Goal: Ask a question

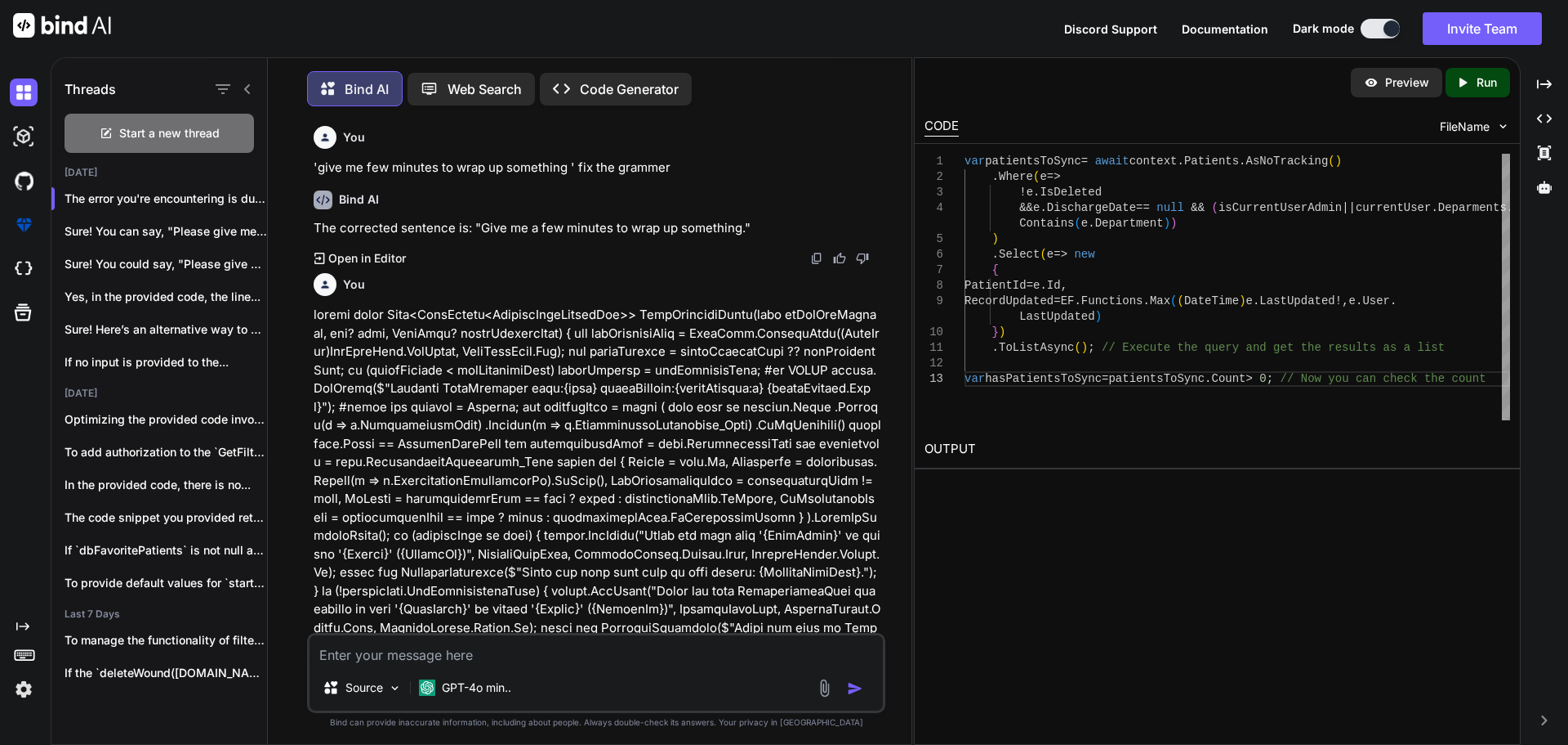
scroll to position [33633, 0]
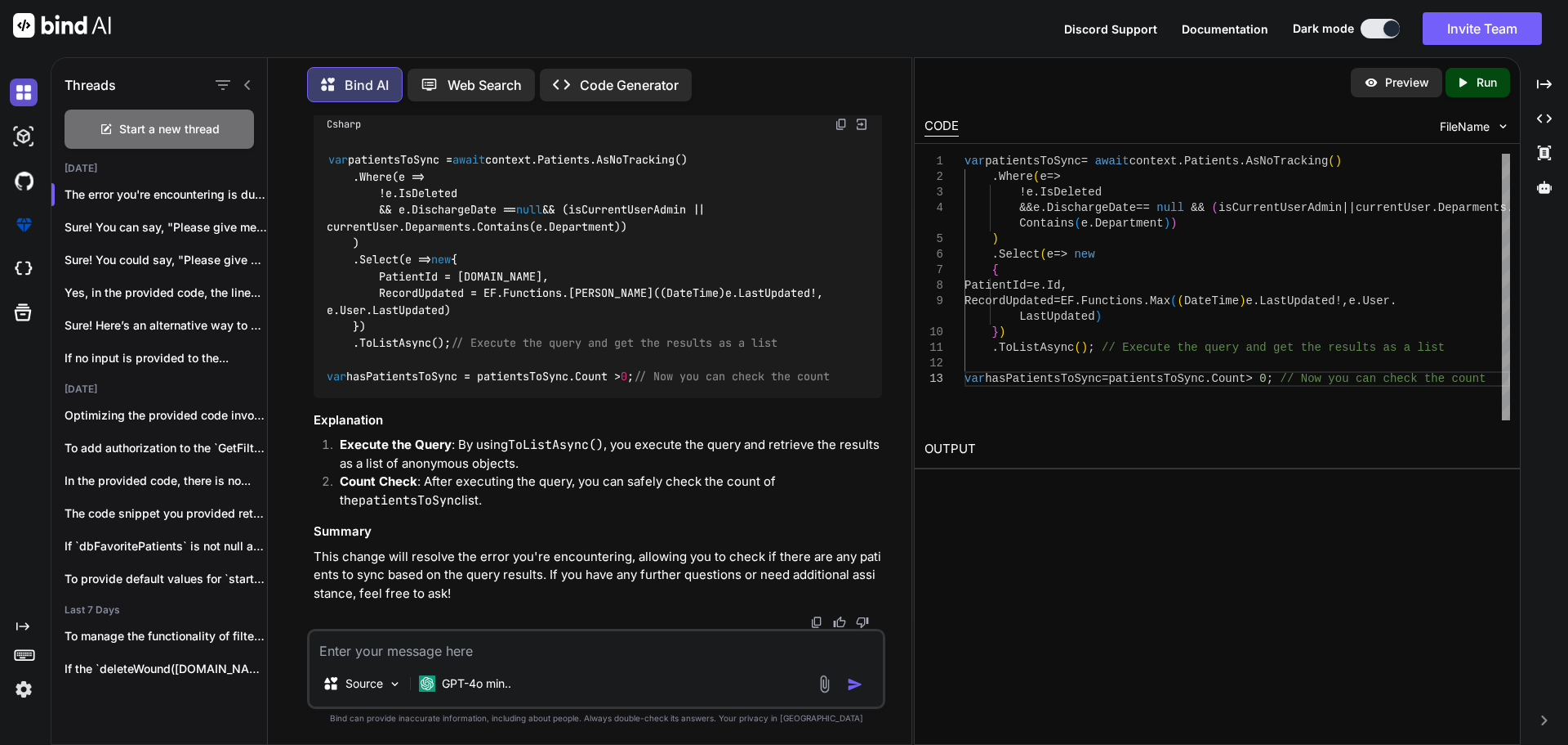
click at [32, 90] on img at bounding box center [23, 91] width 27 height 27
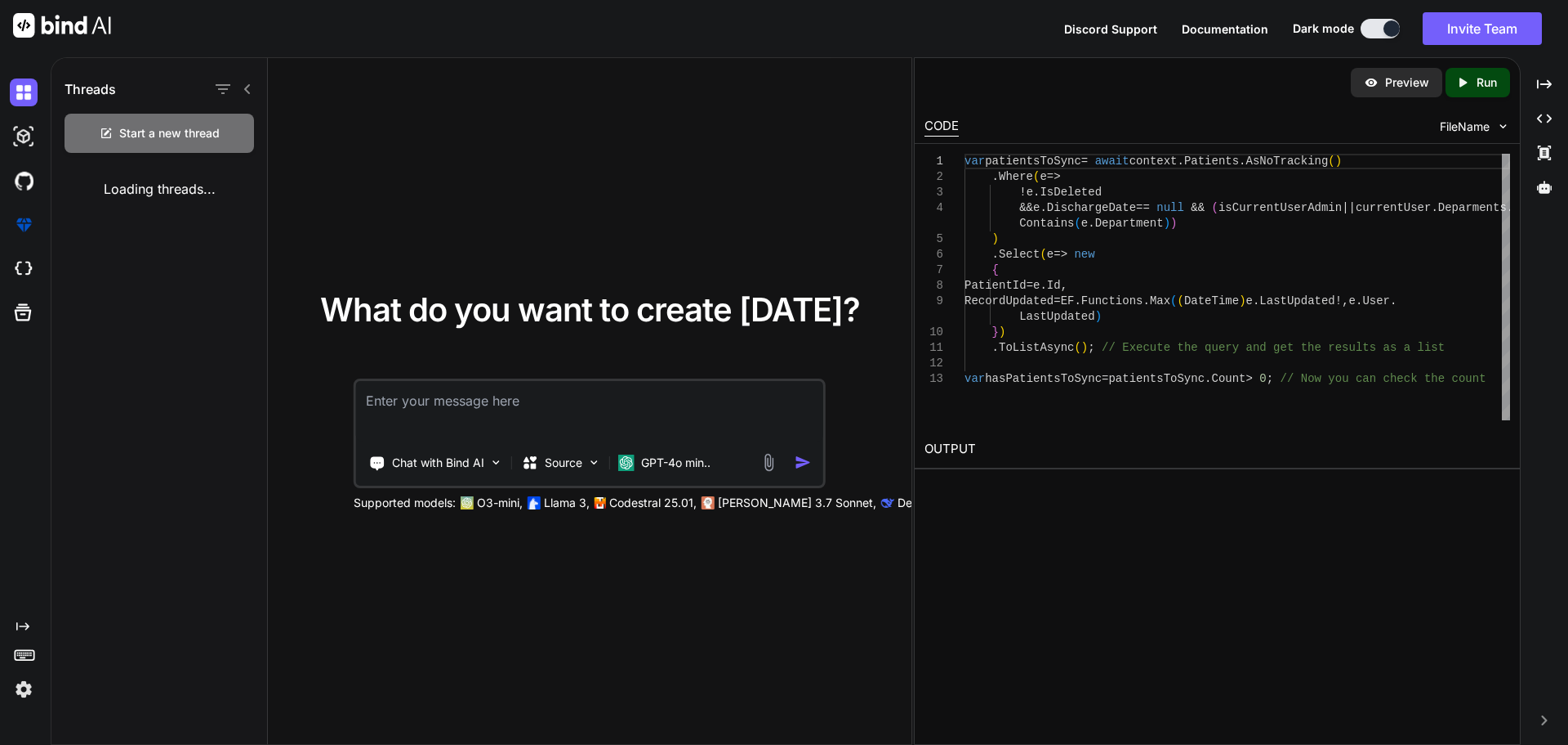
click at [405, 418] on textarea at bounding box center [590, 411] width 467 height 61
type textarea "x"
type textarea "D:\a\1\s\WzWebApi\src\Platform\Models\Repositories\WzWebAppRepo\PatientReposito…"
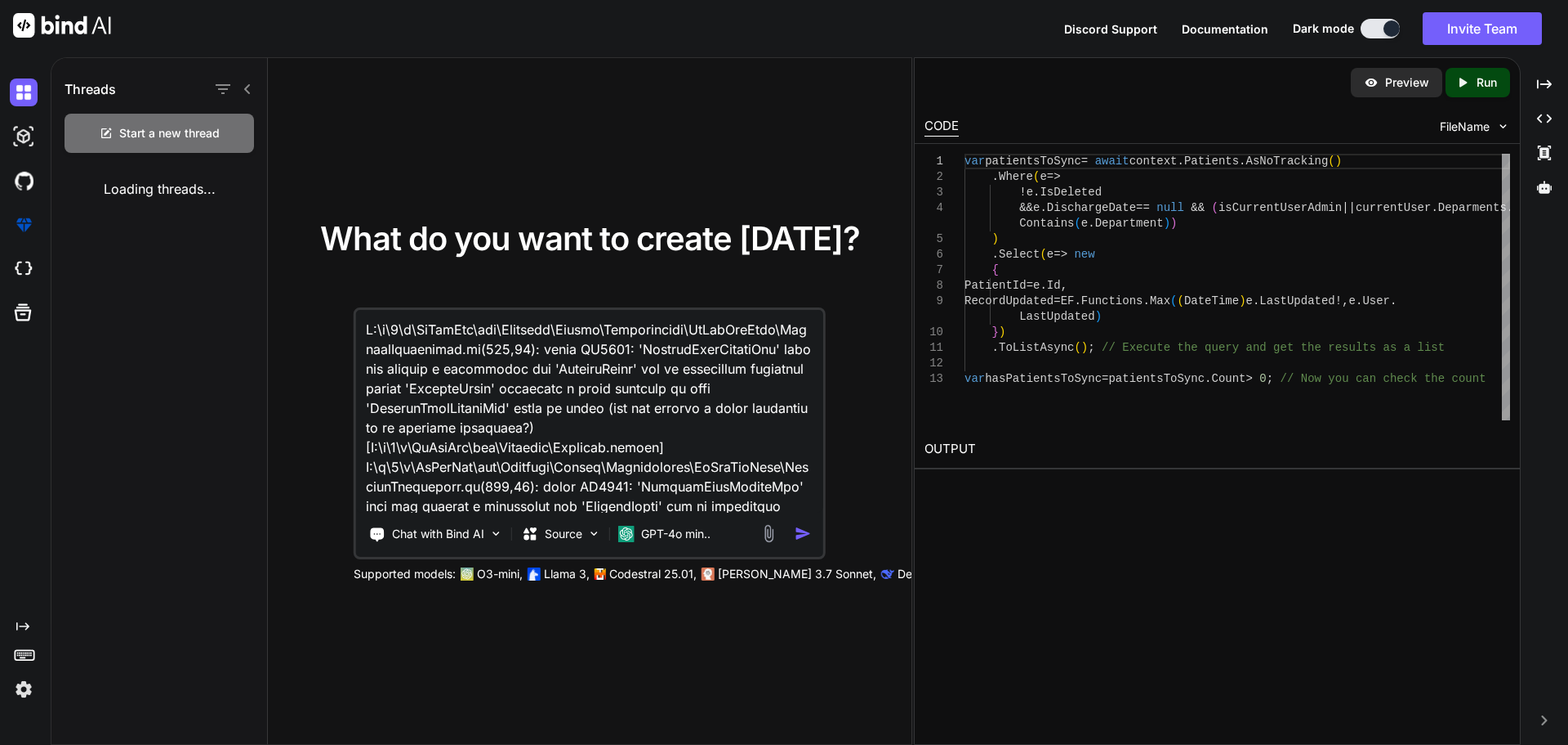
scroll to position [258, 0]
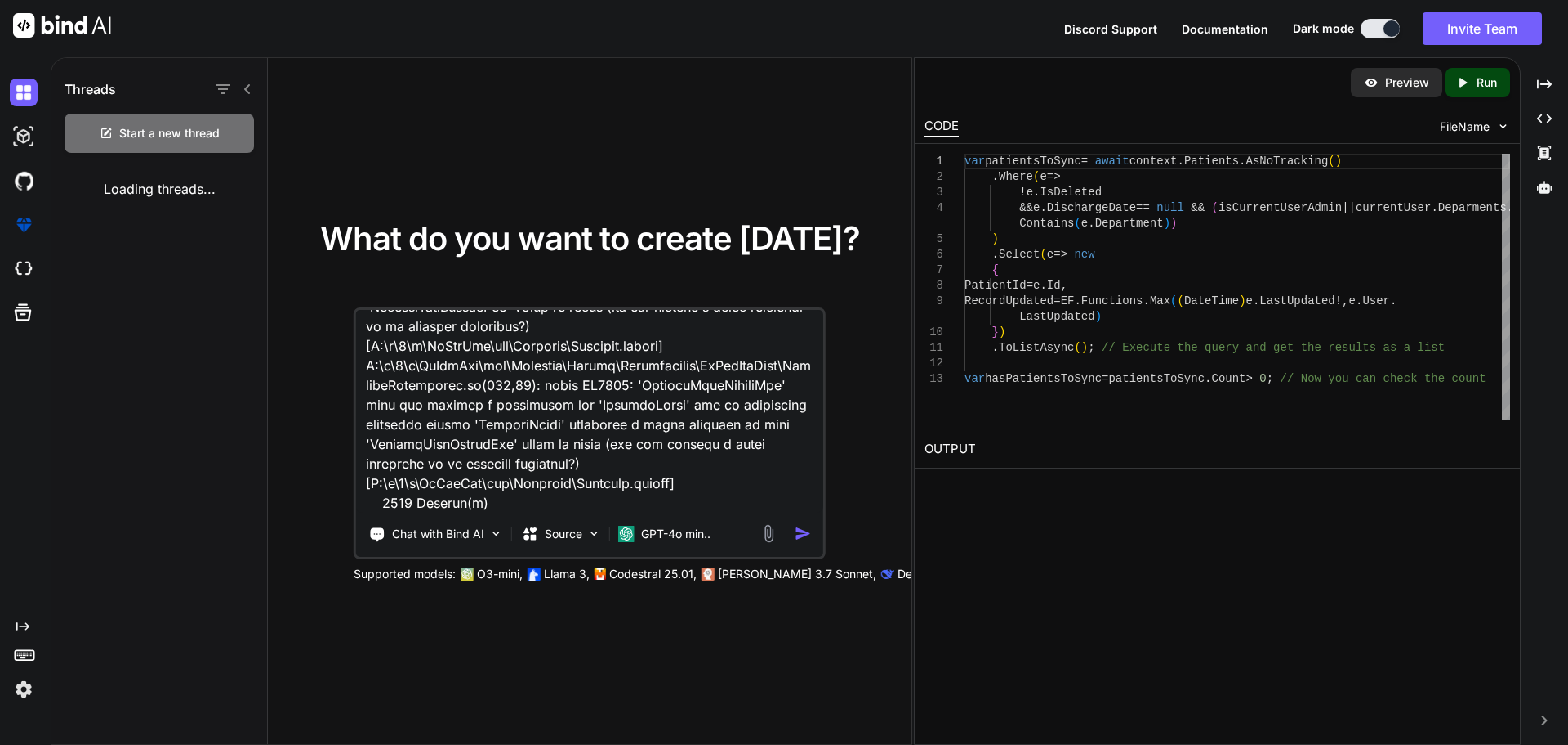
type textarea "x"
type textarea "D:\a\1\s\WzWebApi\src\Platform\Models\Repositories\WzWebAppRepo\PatientReposito…"
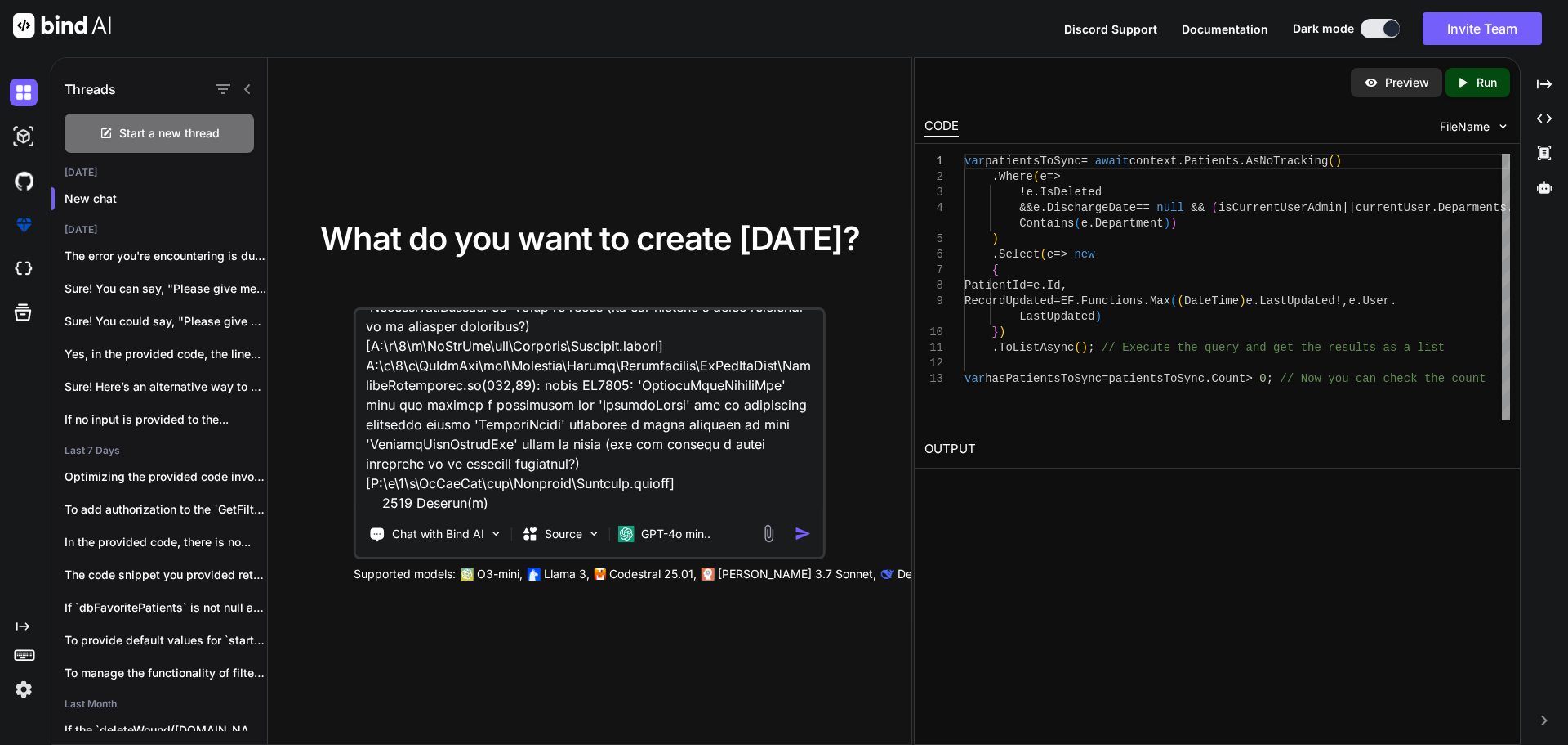
type textarea "x"
type textarea "D:\a\1\s\WzWebApi\src\Platform\Models\Repositories\WzWebAppRepo\PatientReposito…"
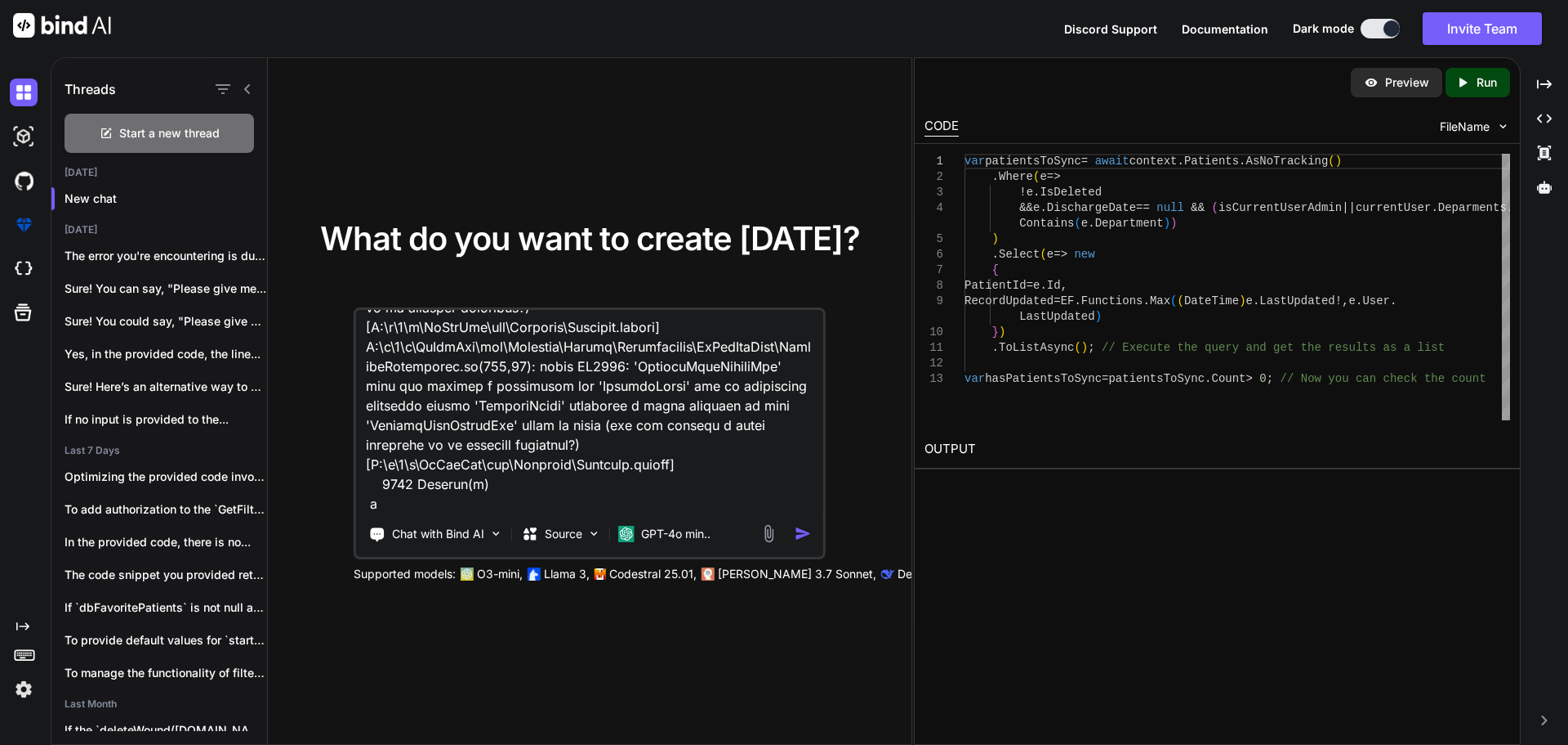
type textarea "x"
type textarea "D:\a\1\s\WzWebApi\src\Platform\Models\Repositories\WzWebAppRepo\PatientReposito…"
type textarea "x"
type textarea "D:\a\1\s\WzWebApi\src\Platform\Models\Repositories\WzWebAppRepo\PatientReposito…"
type textarea "x"
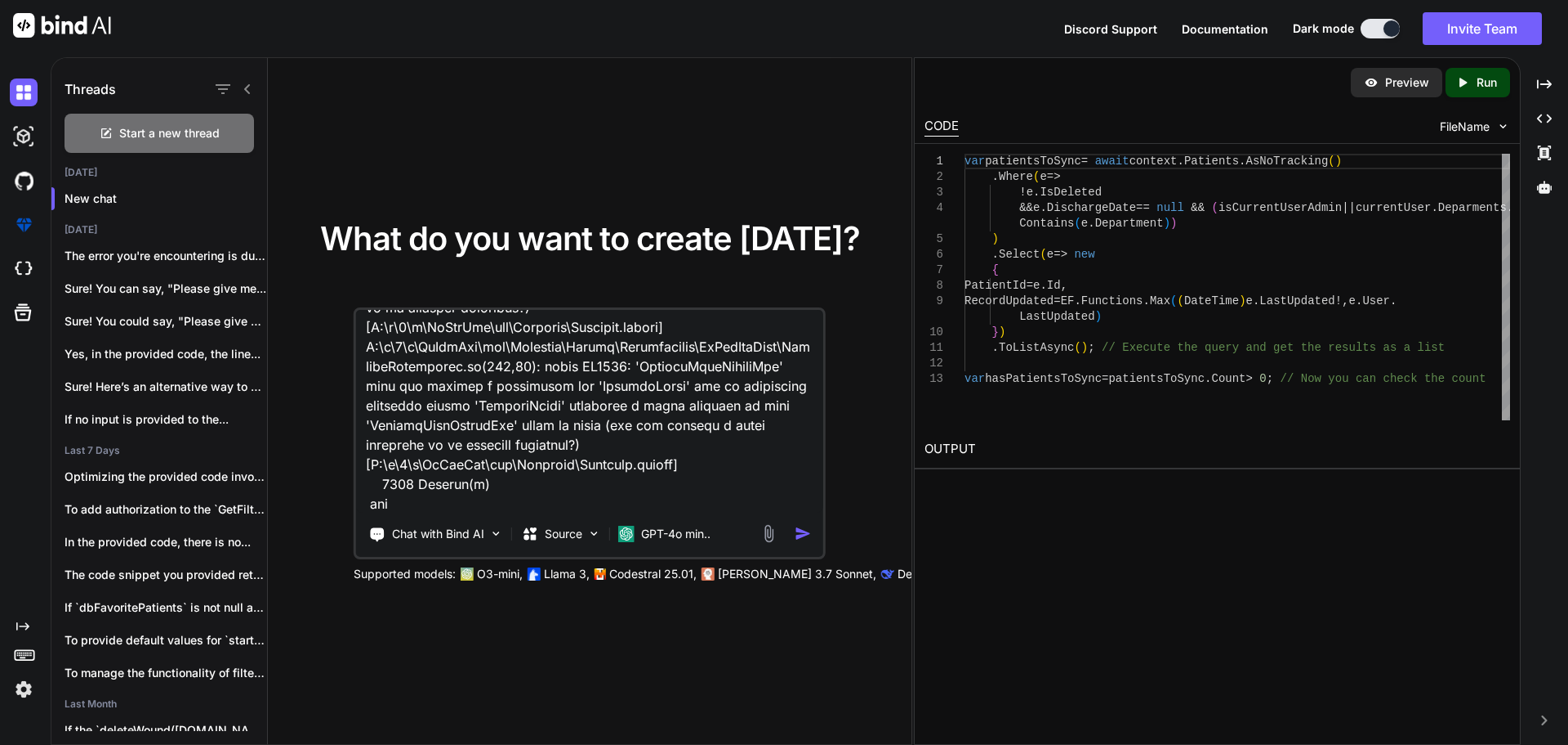
type textarea "D:\a\1\s\WzWebApi\src\Platform\Models\Repositories\WzWebAppRepo\PatientReposito…"
type textarea "x"
type textarea "D:\a\1\s\WzWebApi\src\Platform\Models\Repositories\WzWebAppRepo\PatientReposito…"
type textarea "x"
type textarea "D:\a\1\s\WzWebApi\src\Platform\Models\Repositories\WzWebAppRepo\PatientReposito…"
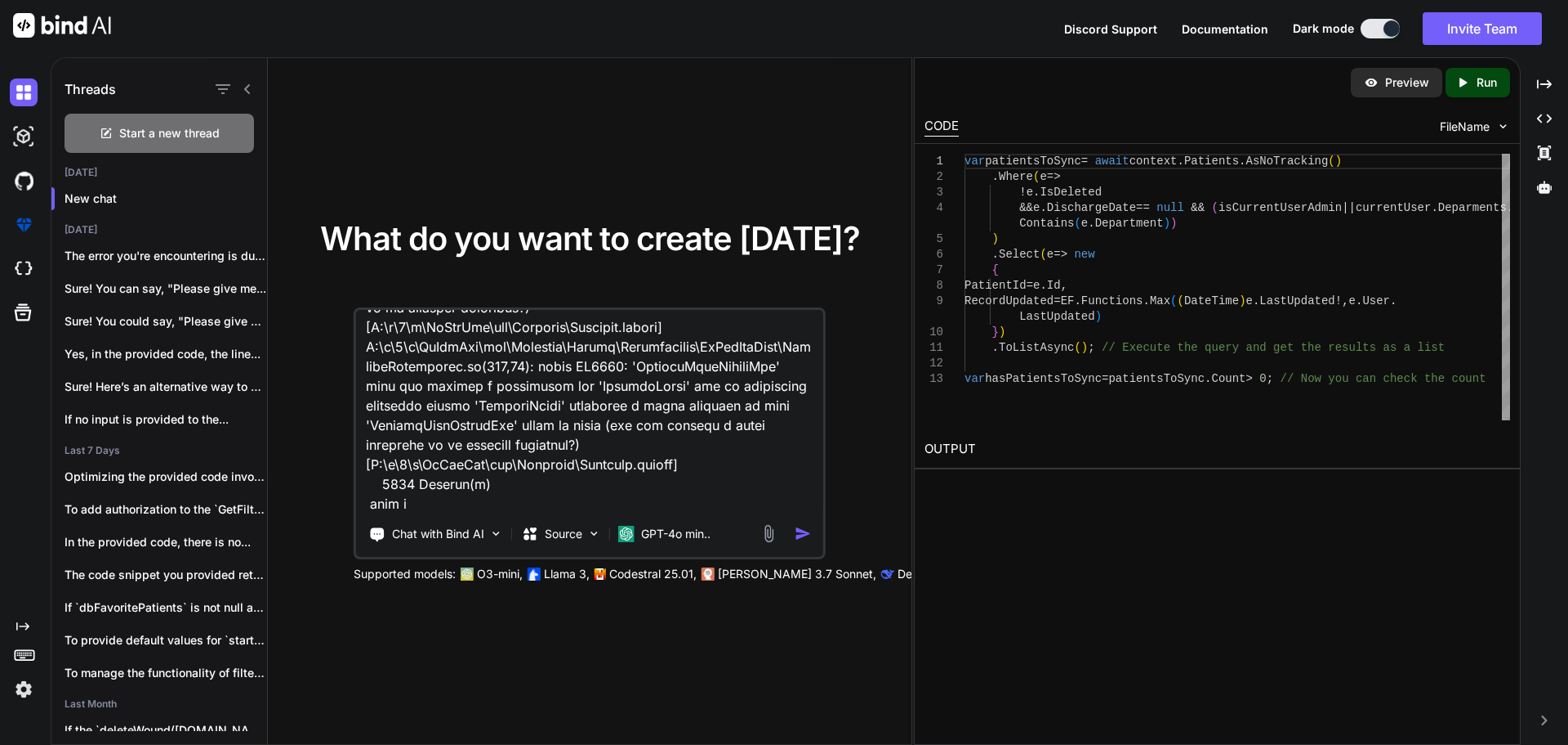
type textarea "x"
type textarea "D:\a\1\s\WzWebApi\src\Platform\Models\Repositories\WzWebAppRepo\PatientReposito…"
type textarea "x"
type textarea "D:\a\1\s\WzWebApi\src\Platform\Models\Repositories\WzWebAppRepo\PatientReposito…"
type textarea "x"
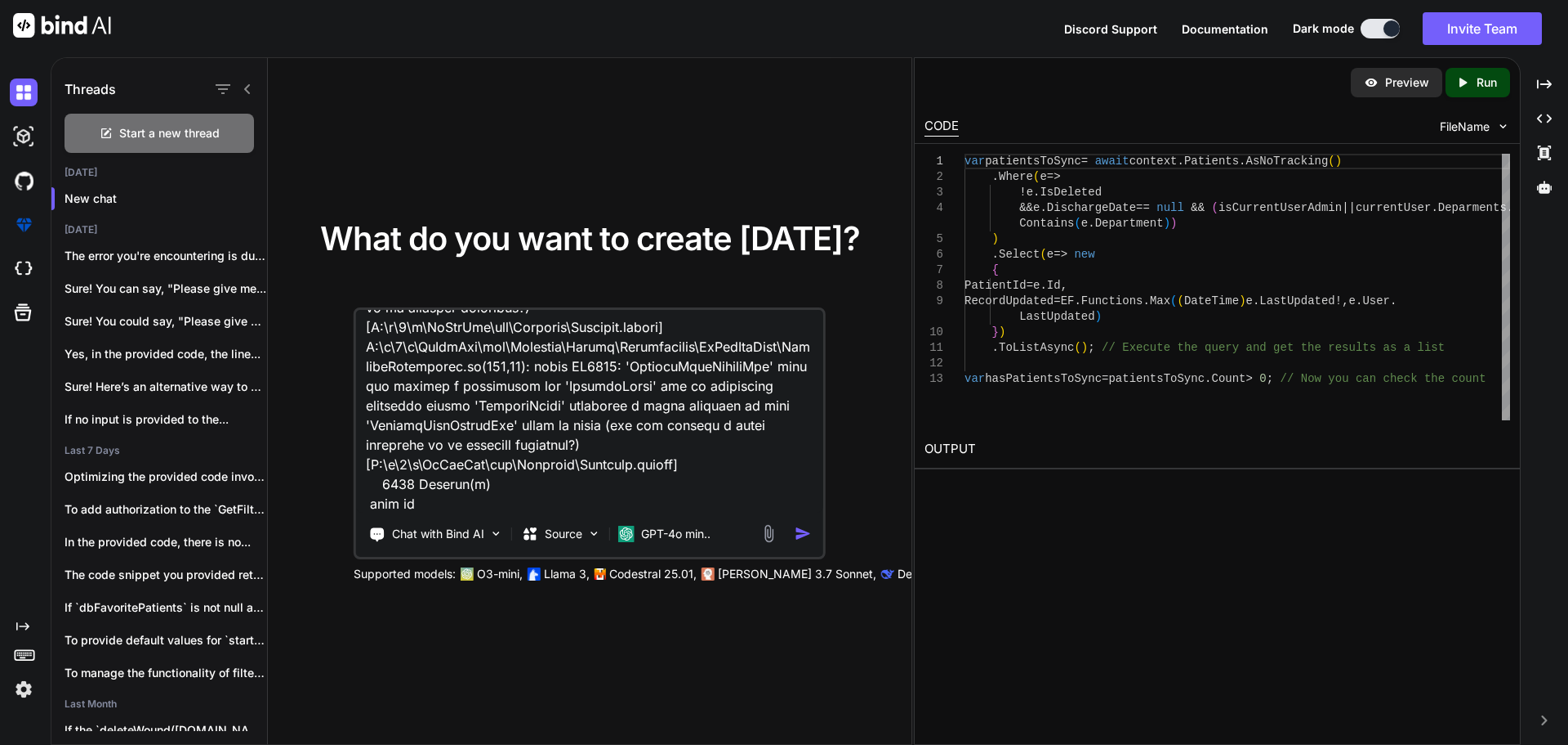
type textarea "D:\a\1\s\WzWebApi\src\Platform\Models\Repositories\WzWebAppRepo\PatientReposito…"
type textarea "x"
type textarea "D:\a\1\s\WzWebApi\src\Platform\Models\Repositories\WzWebAppRepo\PatientReposito…"
type textarea "x"
type textarea "D:\a\1\s\WzWebApi\src\Platform\Models\Repositories\WzWebAppRepo\PatientReposito…"
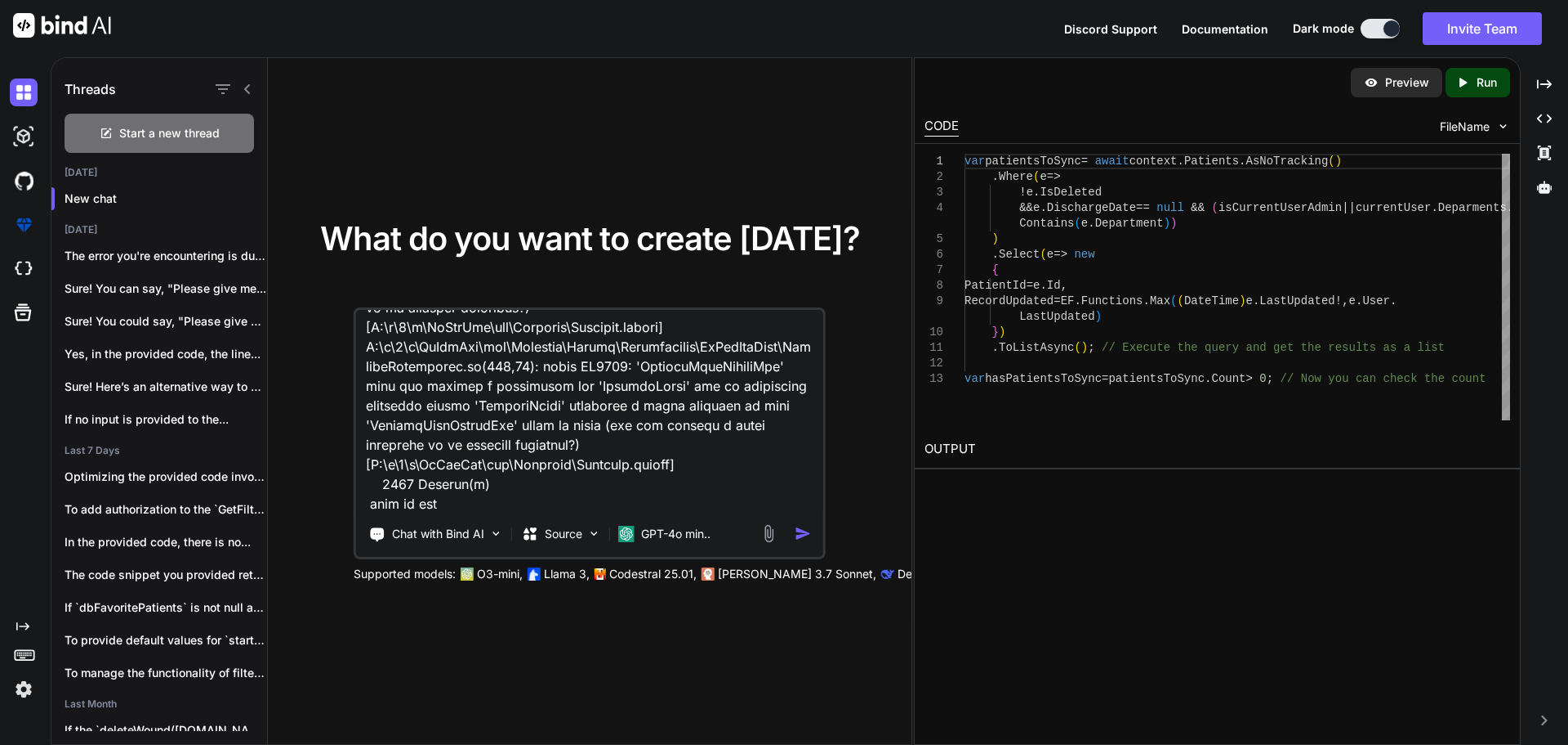
type textarea "x"
type textarea "D:\a\1\s\WzWebApi\src\Platform\Models\Repositories\WzWebAppRepo\PatientReposito…"
type textarea "x"
type textarea "D:\a\1\s\WzWebApi\src\Platform\Models\Repositories\WzWebAppRepo\PatientReposito…"
type textarea "x"
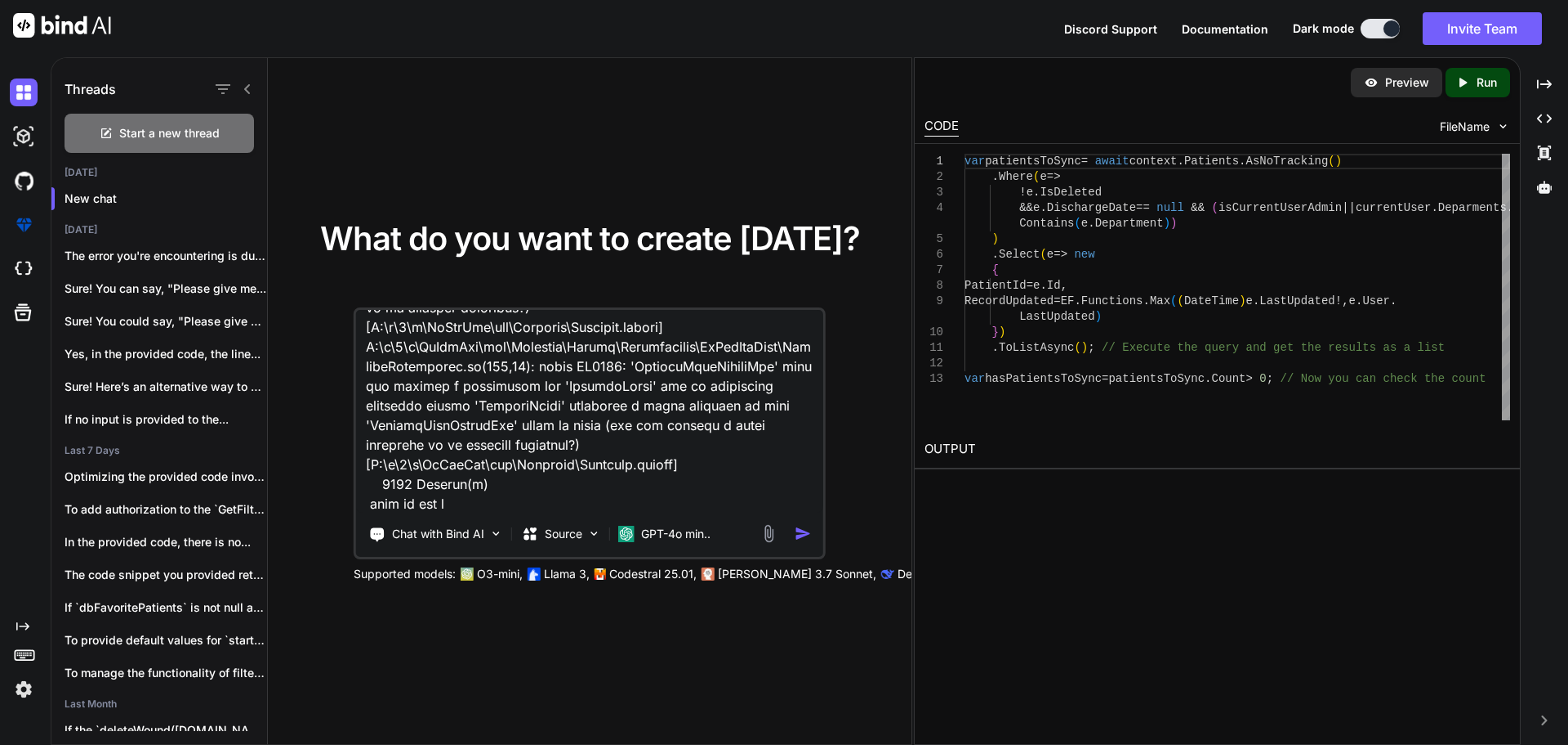
type textarea "D:\a\1\s\WzWebApi\src\Platform\Models\Repositories\WzWebAppRepo\PatientReposito…"
type textarea "x"
type textarea "D:\a\1\s\WzWebApi\src\Platform\Models\Repositories\WzWebAppRepo\PatientReposito…"
type textarea "x"
type textarea "D:\a\1\s\WzWebApi\src\Platform\Models\Repositories\WzWebAppRepo\PatientReposito…"
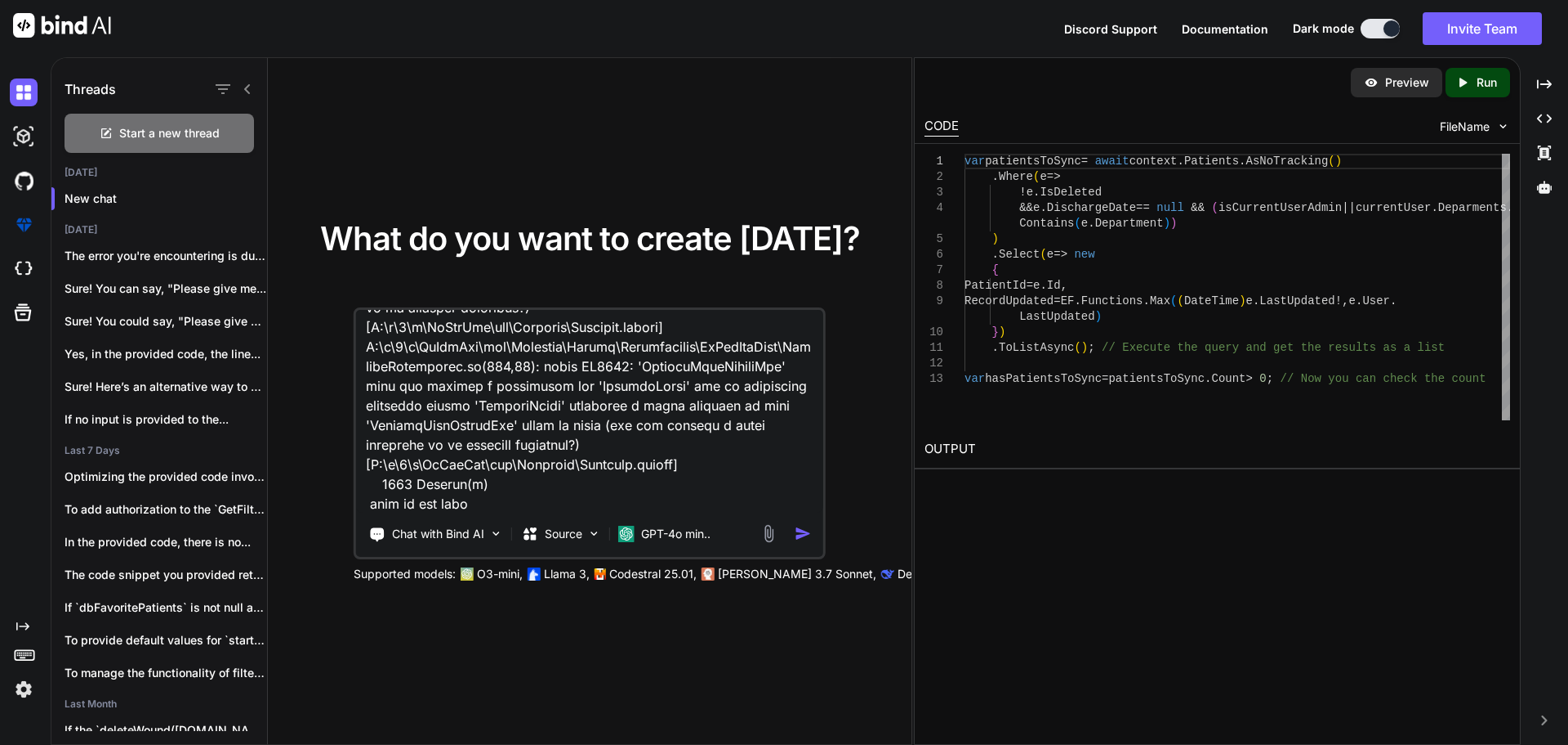
type textarea "x"
type textarea "D:\a\1\s\WzWebApi\src\Platform\Models\Repositories\WzWebAppRepo\PatientReposito…"
type textarea "x"
type textarea "D:\a\1\s\WzWebApi\src\Platform\Models\Repositories\WzWebAppRepo\PatientReposito…"
type textarea "x"
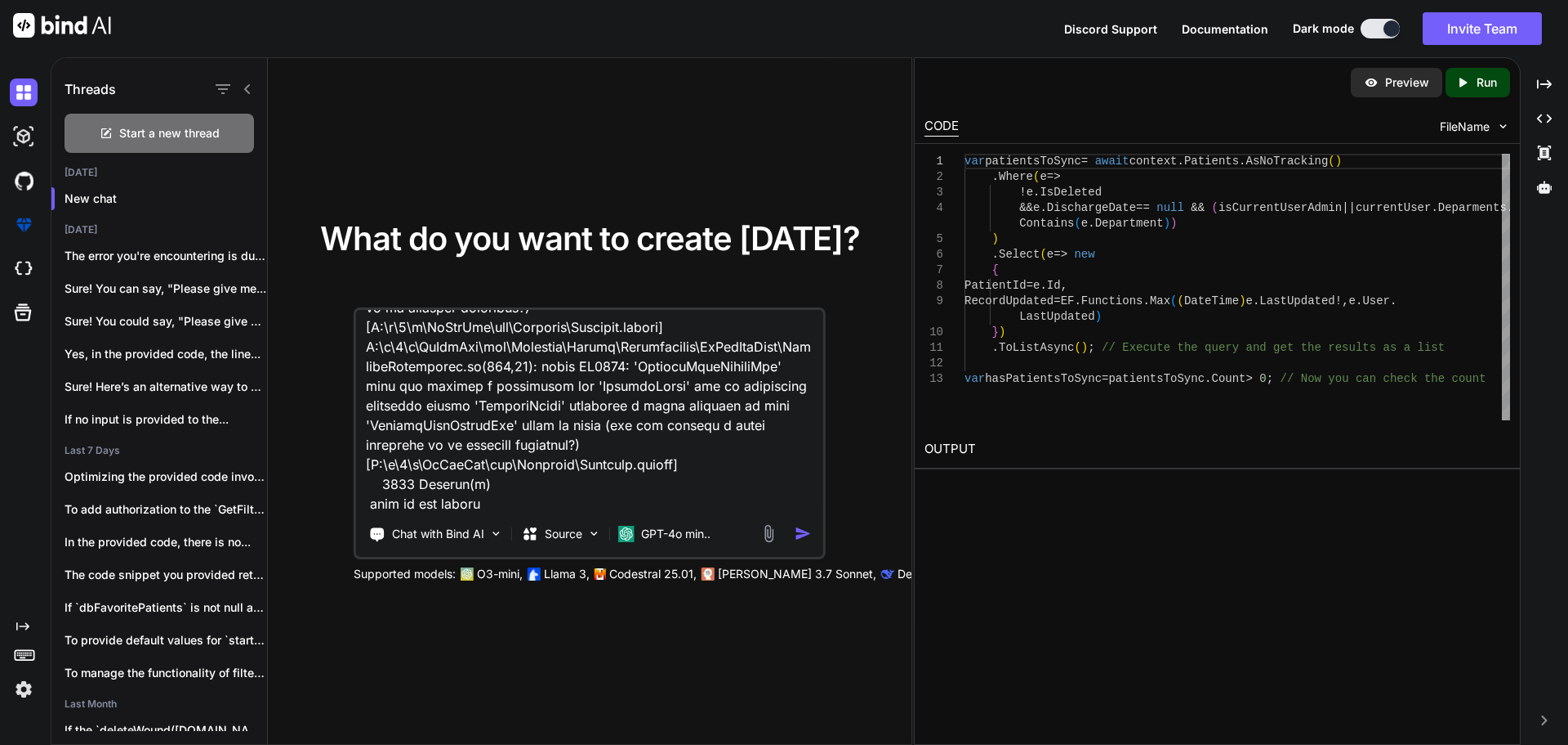
type textarea "D:\a\1\s\WzWebApi\src\Platform\Models\Repositories\WzWebAppRepo\PatientReposito…"
type textarea "x"
type textarea "D:\a\1\s\WzWebApi\src\Platform\Models\Repositories\WzWebAppRepo\PatientReposito…"
type textarea "x"
type textarea "D:\a\1\s\WzWebApi\src\Platform\Models\Repositories\WzWebAppRepo\PatientReposito…"
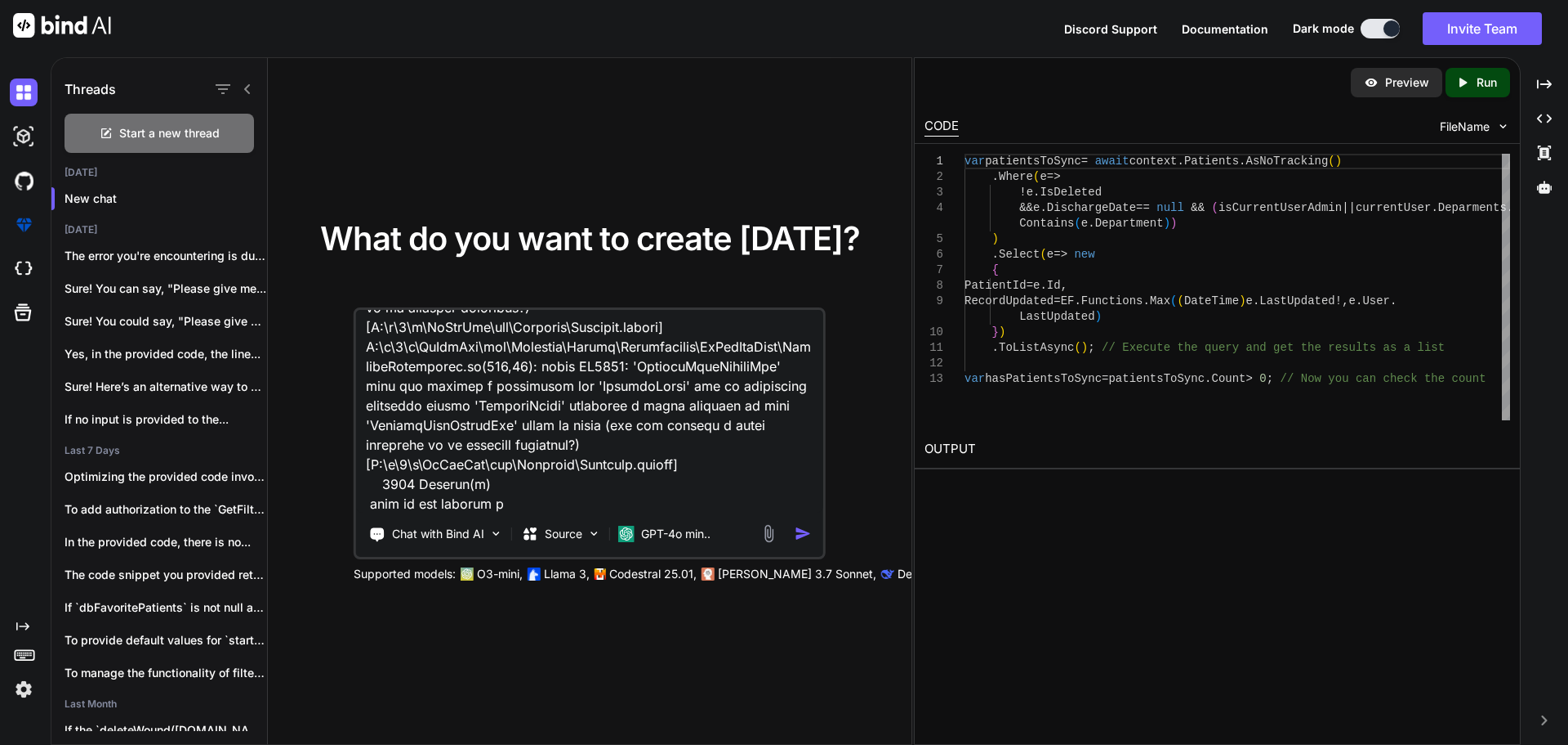
type textarea "x"
type textarea "D:\a\1\s\WzWebApi\src\Platform\Models\Repositories\WzWebAppRepo\PatientReposito…"
type textarea "x"
type textarea "D:\a\1\s\WzWebApi\src\Platform\Models\Repositories\WzWebAppRepo\PatientReposito…"
type textarea "x"
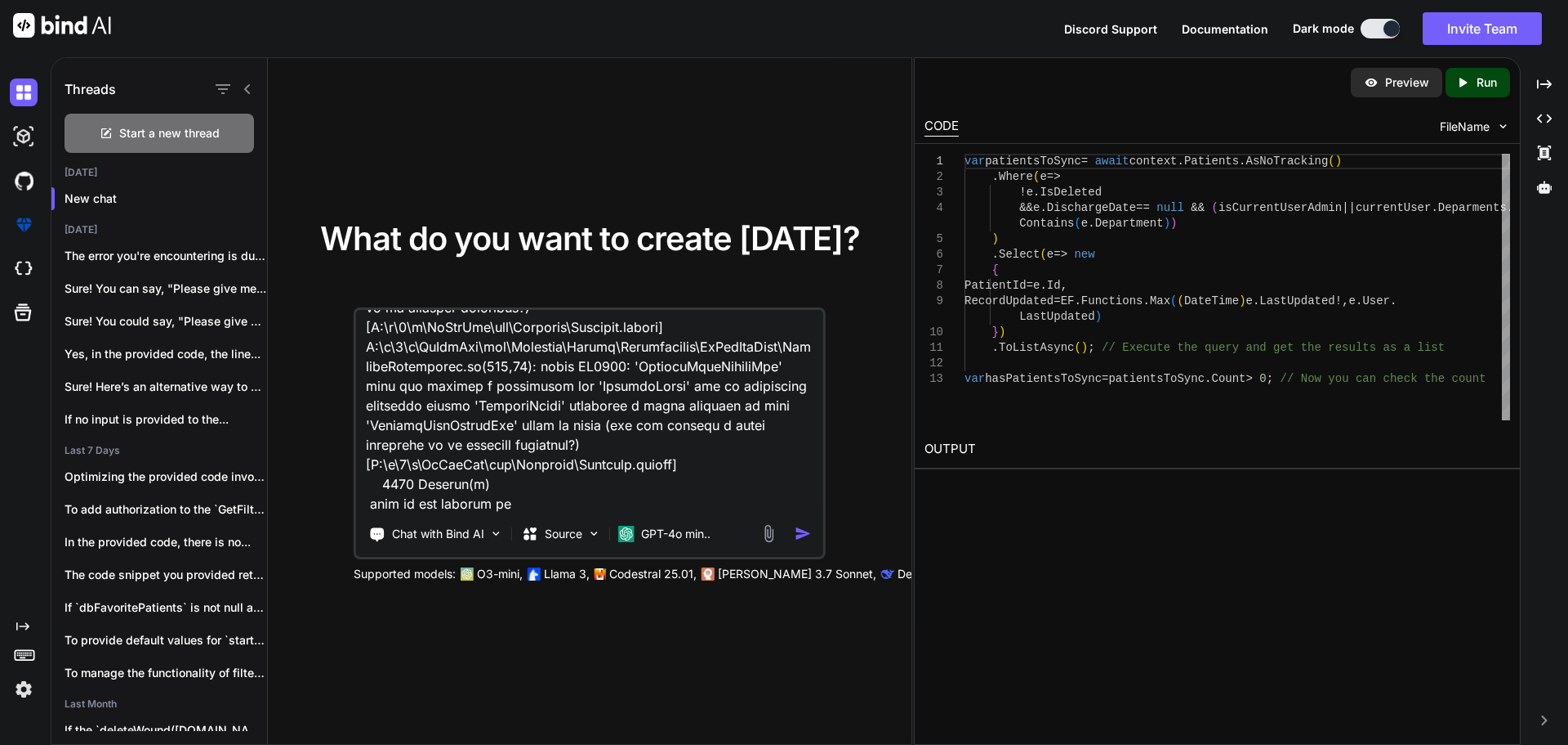
type textarea "D:\a\1\s\WzWebApi\src\Platform\Models\Repositories\WzWebAppRepo\PatientReposito…"
type textarea "x"
type textarea "D:\a\1\s\WzWebApi\src\Platform\Models\Repositories\WzWebAppRepo\PatientReposito…"
type textarea "x"
type textarea "D:\a\1\s\WzWebApi\src\Platform\Models\Repositories\WzWebAppRepo\PatientReposito…"
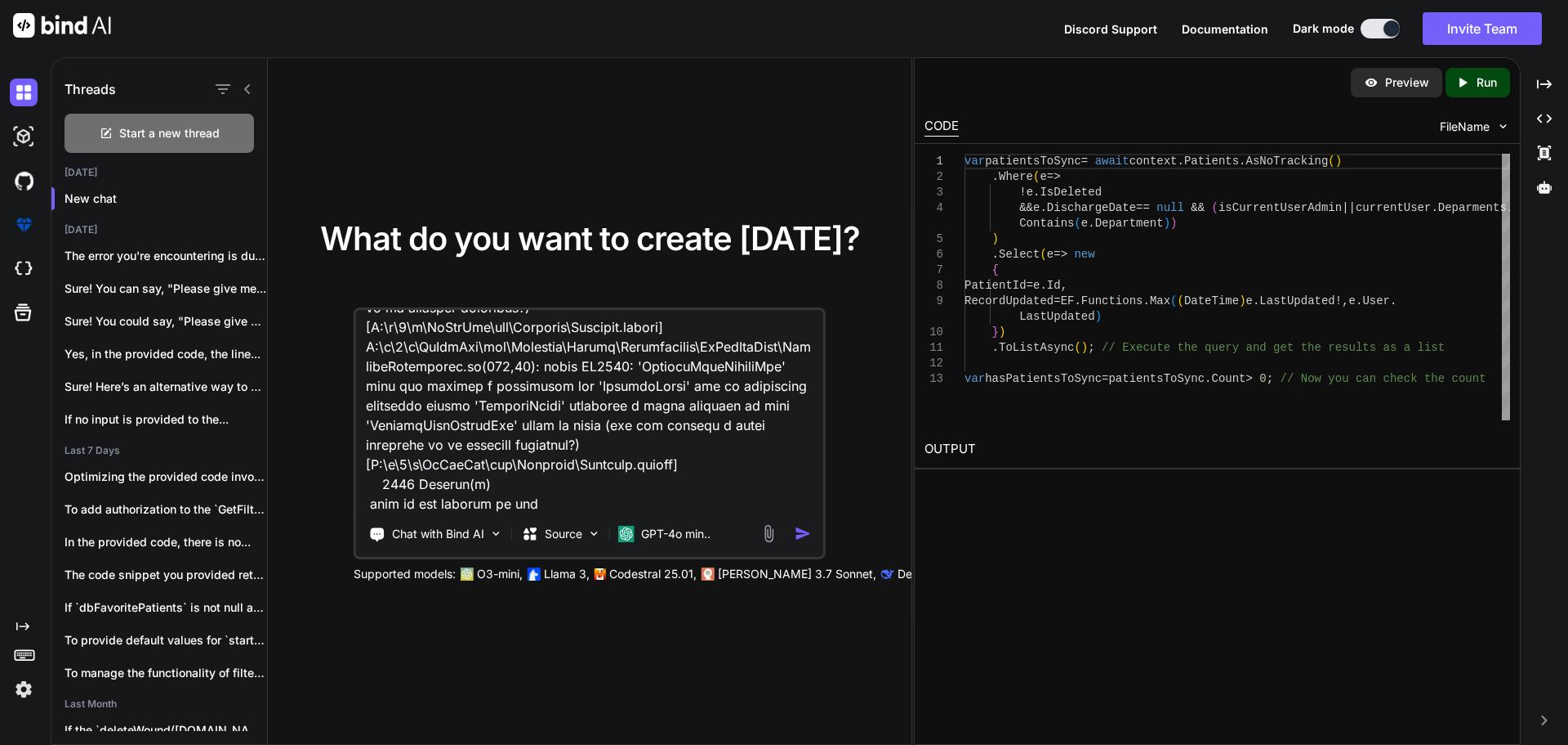
type textarea "x"
type textarea "D:\a\1\s\WzWebApi\src\Platform\Models\Repositories\WzWebAppRepo\PatientReposito…"
type textarea "x"
type textarea "D:\a\1\s\WzWebApi\src\Platform\Models\Repositories\WzWebAppRepo\PatientReposito…"
type textarea "x"
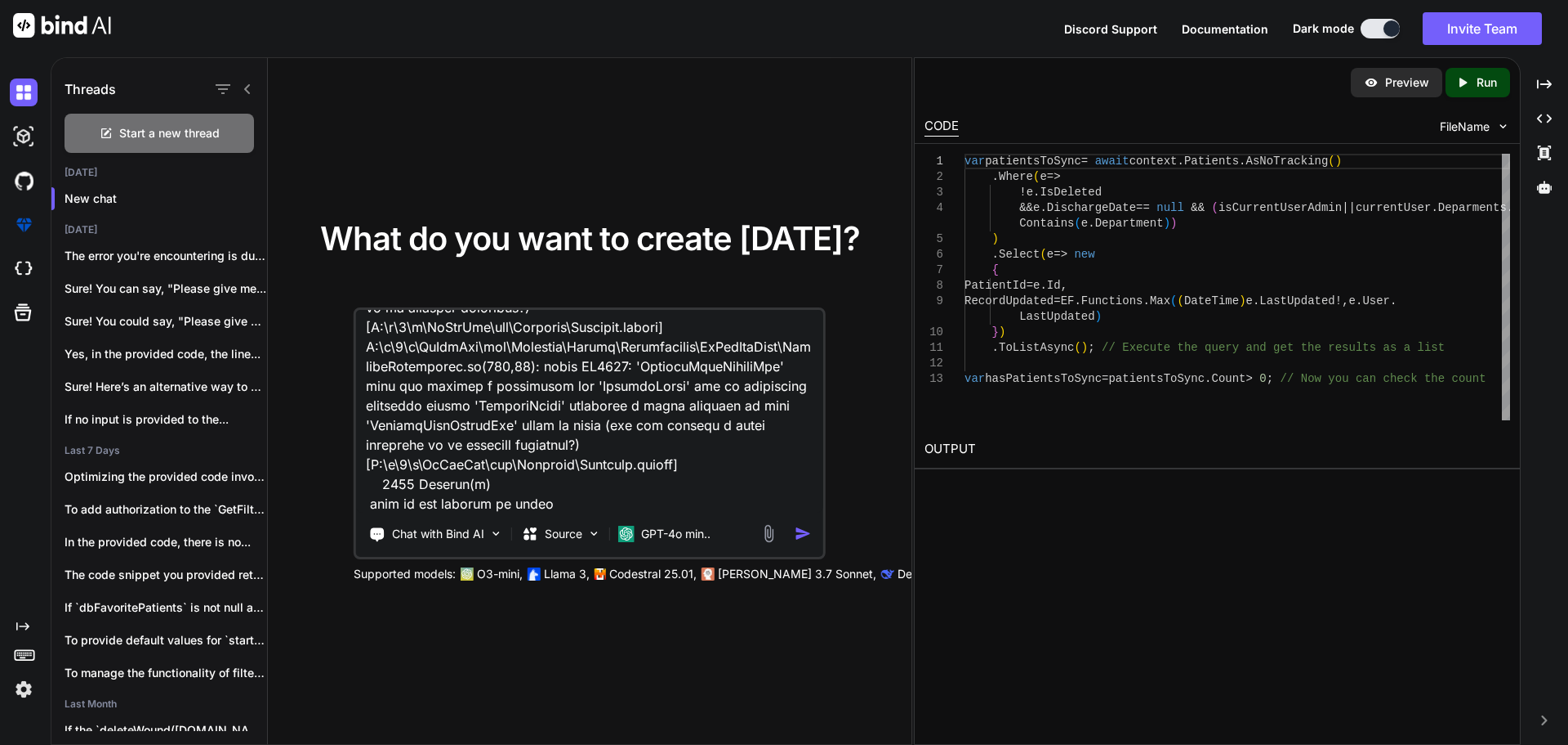
type textarea "D:\a\1\s\WzWebApi\src\Platform\Models\Repositories\WzWebAppRepo\PatientReposito…"
type textarea "x"
type textarea "D:\a\1\s\WzWebApi\src\Platform\Models\Repositories\WzWebAppRepo\PatientReposito…"
type textarea "x"
type textarea "D:\a\1\s\WzWebApi\src\Platform\Models\Repositories\WzWebAppRepo\PatientReposito…"
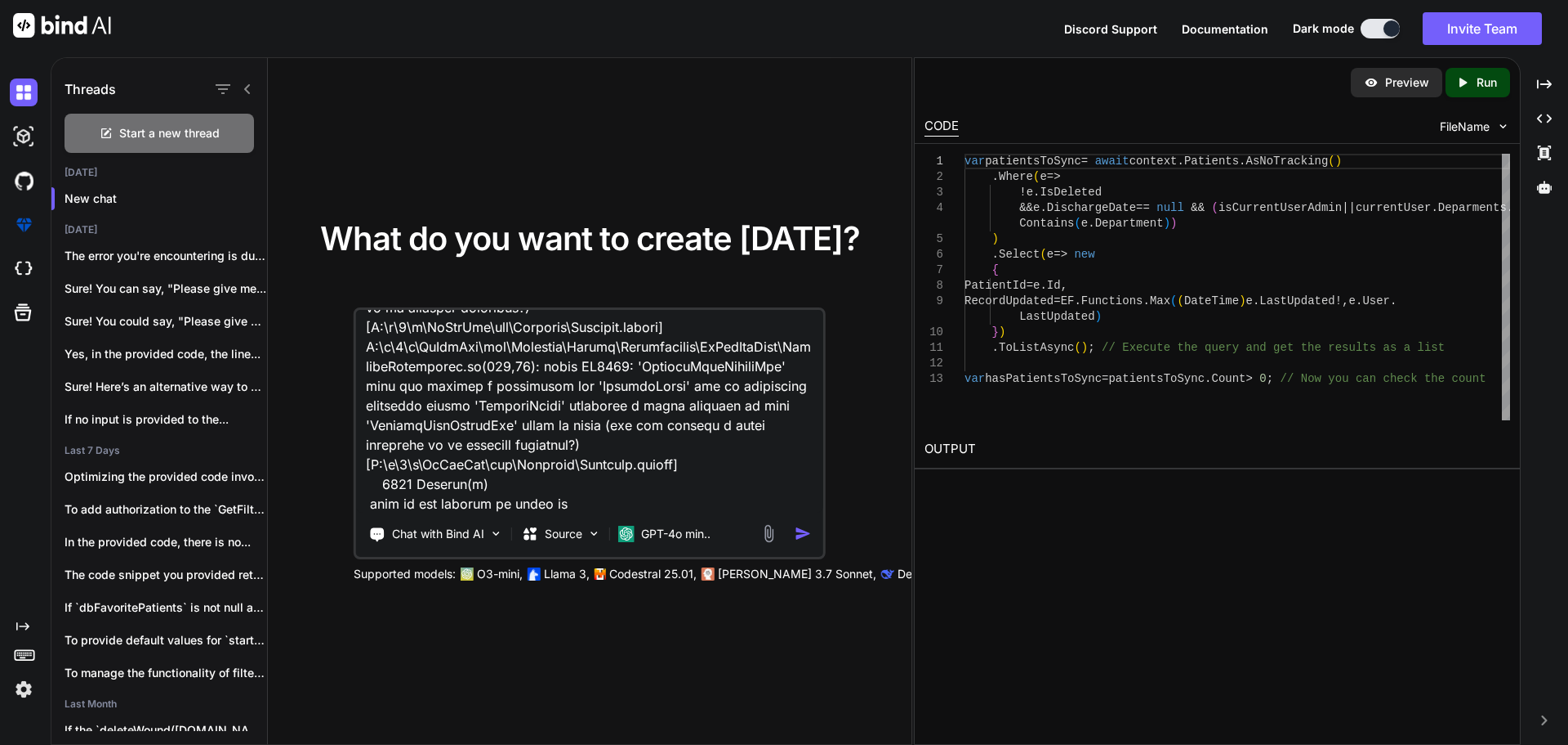
type textarea "x"
type textarea "D:\a\1\s\WzWebApi\src\Platform\Models\Repositories\WzWebAppRepo\PatientReposito…"
type textarea "x"
type textarea "D:\a\1\s\WzWebApi\src\Platform\Models\Repositories\WzWebAppRepo\PatientReposito…"
type textarea "x"
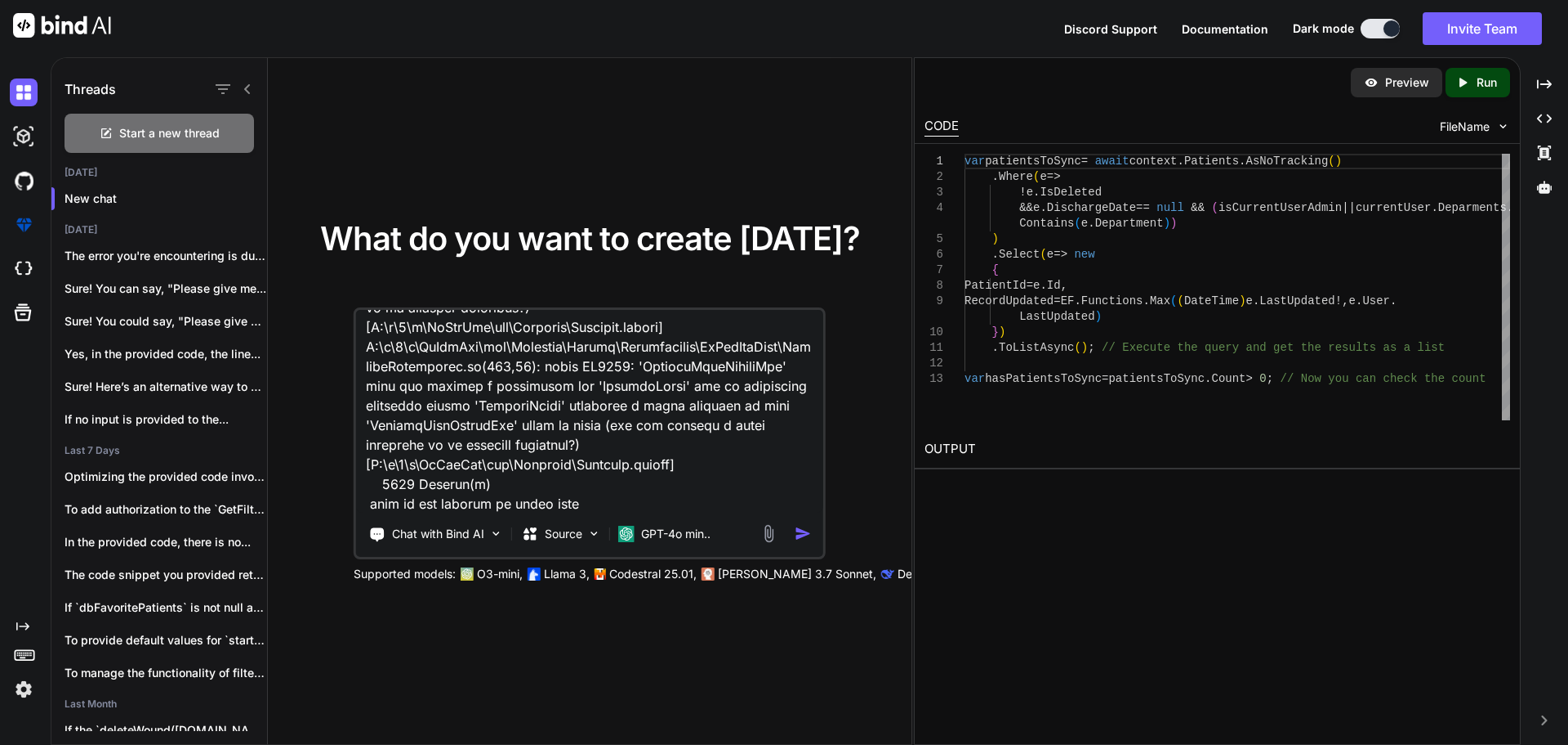
type textarea "D:\a\1\s\WzWebApi\src\Platform\Models\Repositories\WzWebAppRepo\PatientReposito…"
type textarea "x"
type textarea "D:\a\1\s\WzWebApi\src\Platform\Models\Repositories\WzWebAppRepo\PatientReposito…"
type textarea "x"
type textarea "D:\a\1\s\WzWebApi\src\Platform\Models\Repositories\WzWebAppRepo\PatientReposito…"
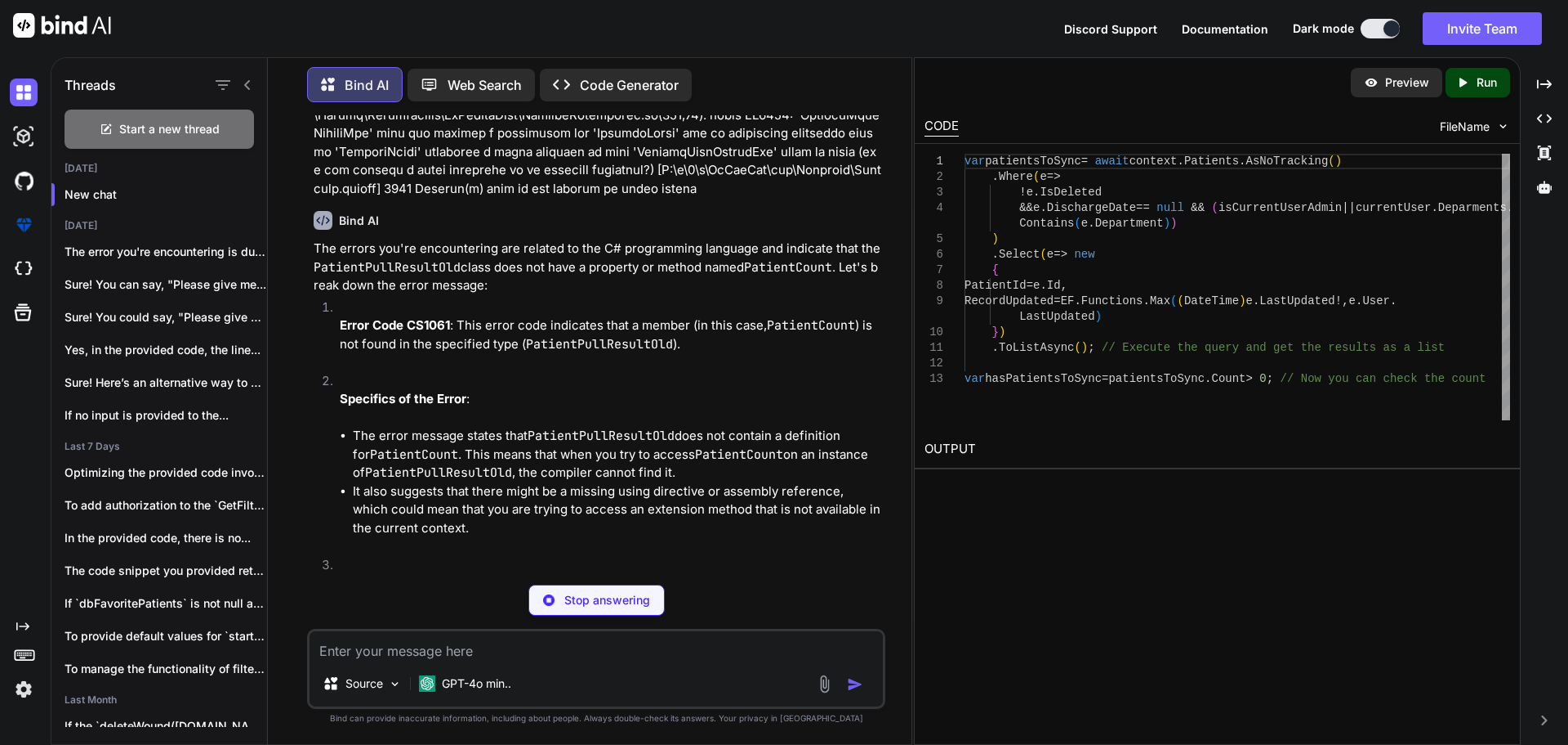
scroll to position [245, 0]
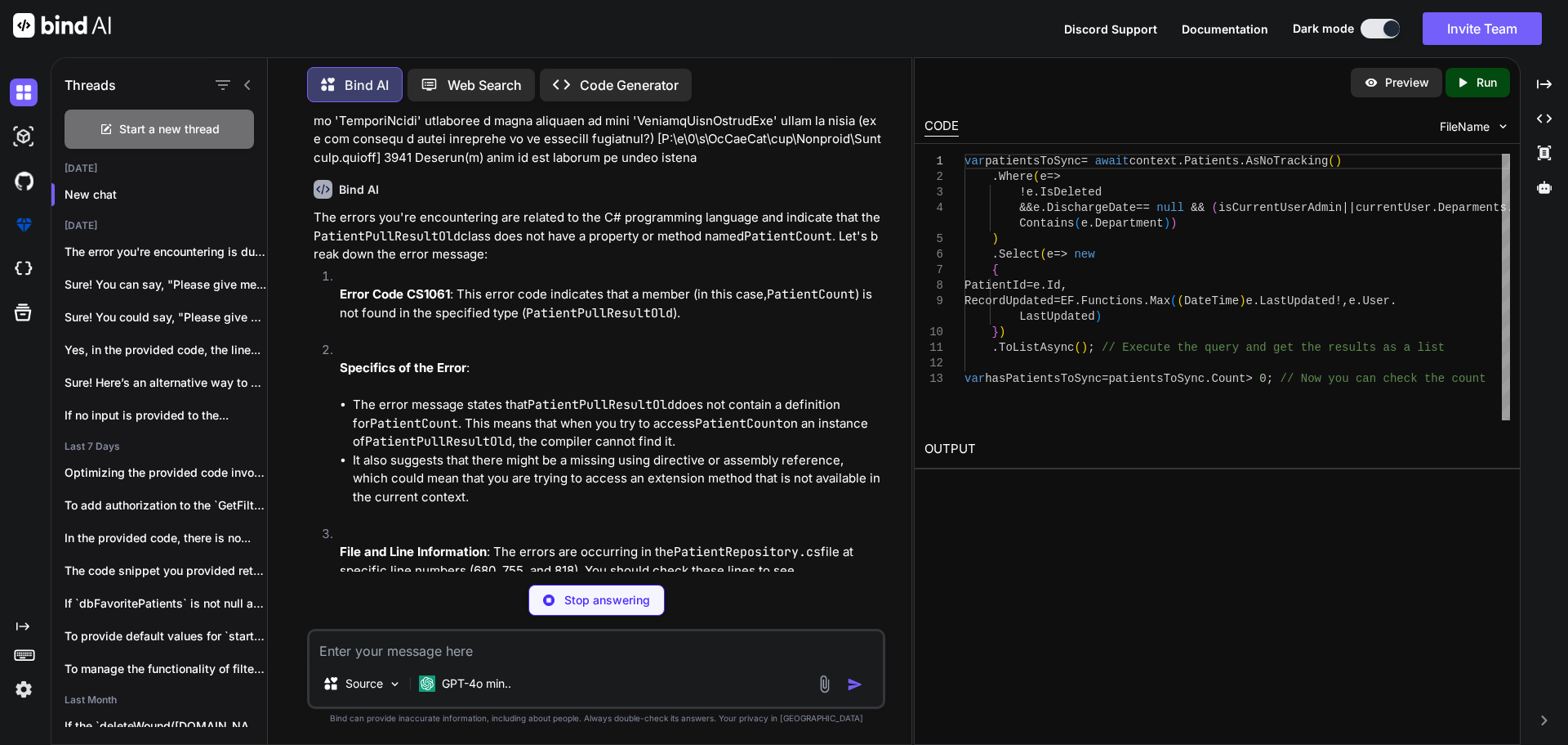
type textarea "x"
type textarea "public class PatientPullResultOld { public int PatientCount { get; set; } // Ot…"
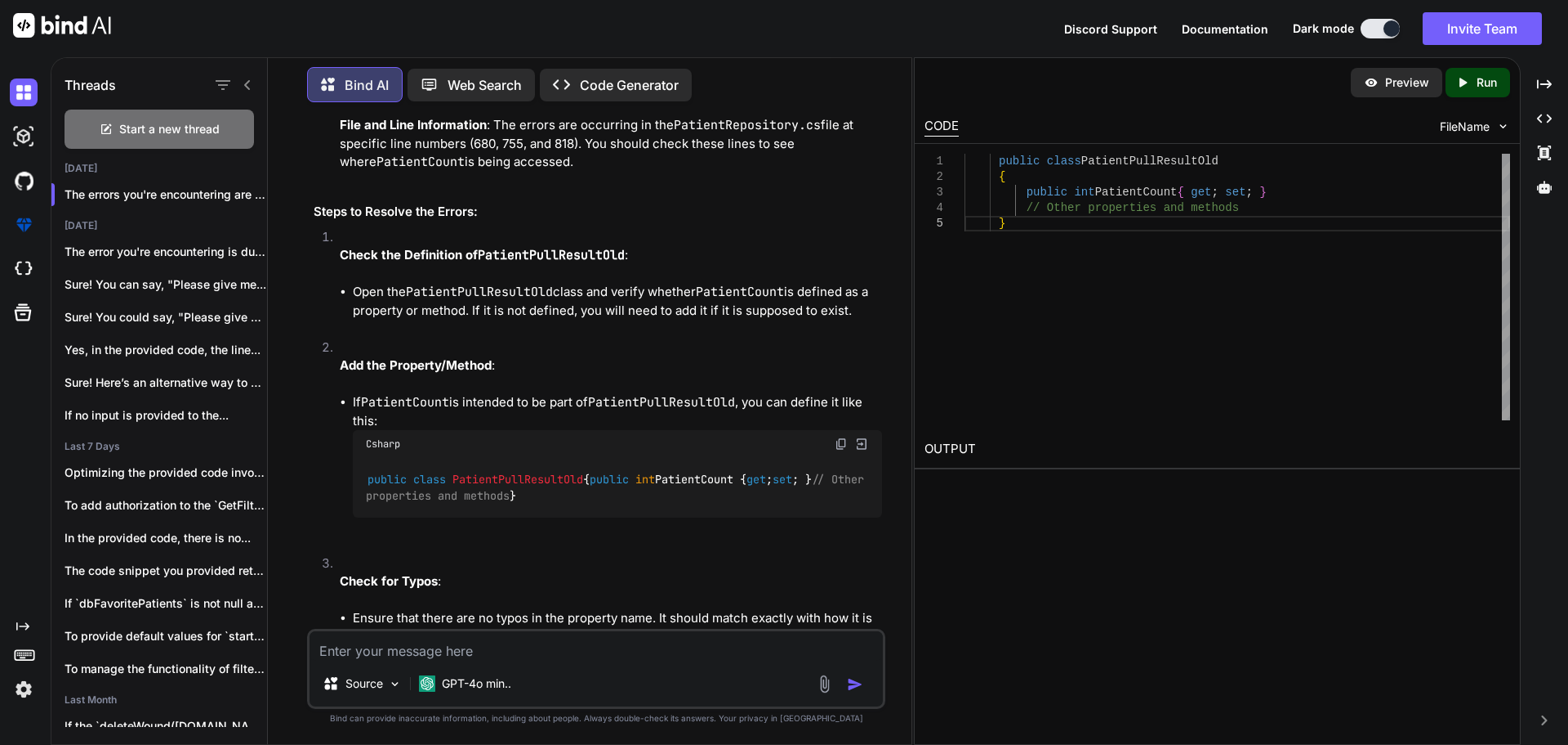
scroll to position [645, 0]
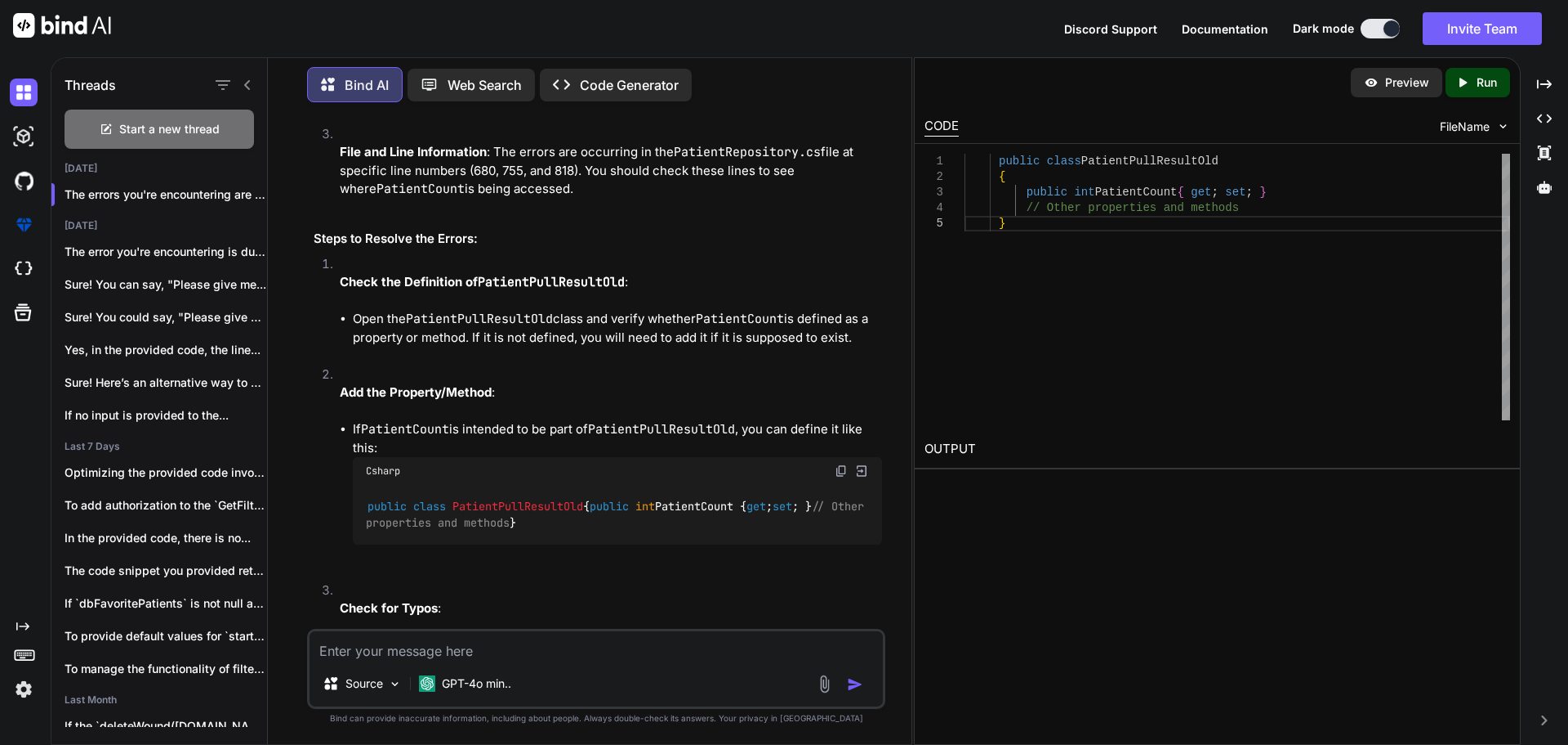
click at [415, 644] on textarea at bounding box center [597, 645] width 573 height 29
type textarea "but in the model it already avilable"
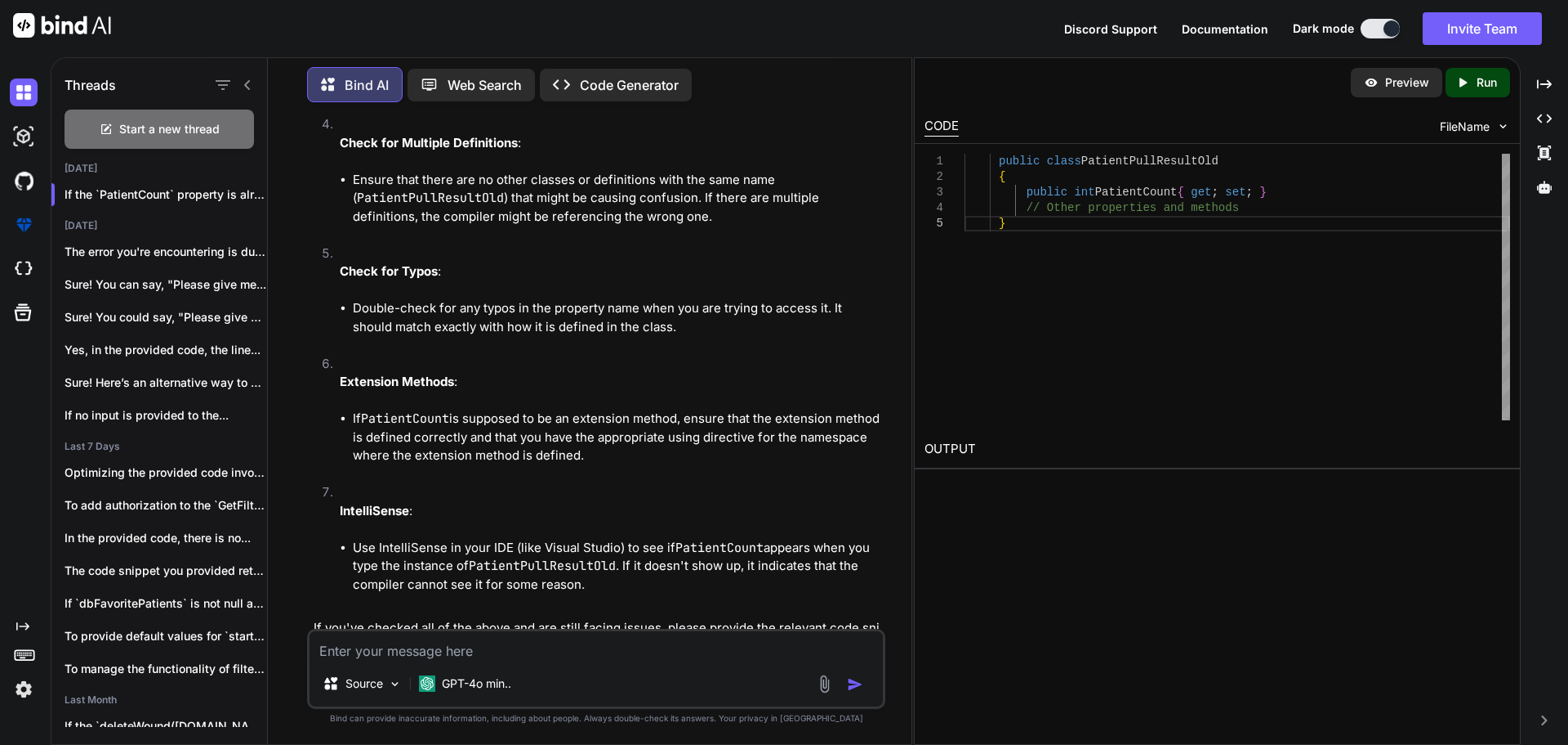
scroll to position [2248, 0]
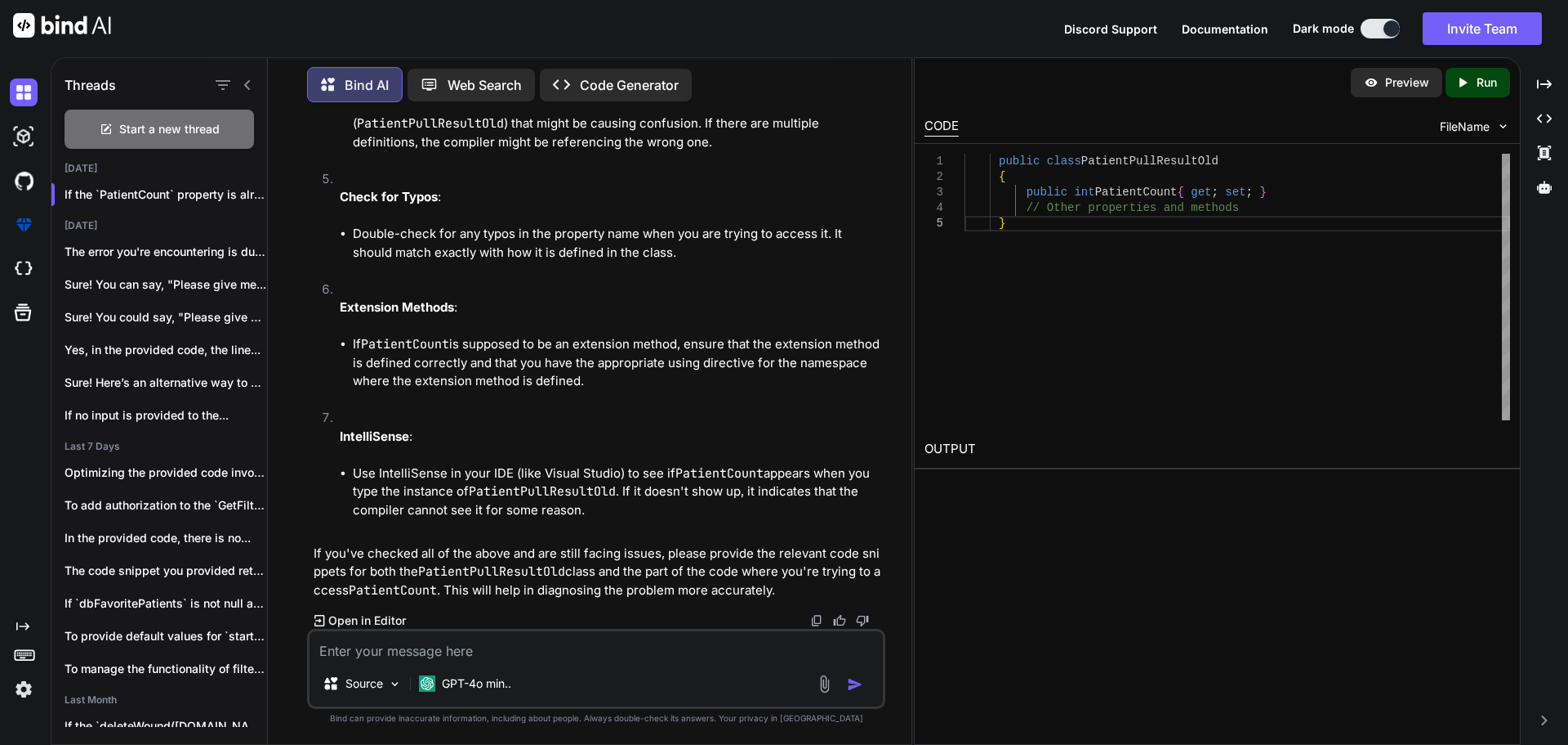
click at [405, 644] on textarea at bounding box center [597, 645] width 573 height 29
paste textarea "public class PatientPullResult { public List<Entities.Patient> Patients { get; …"
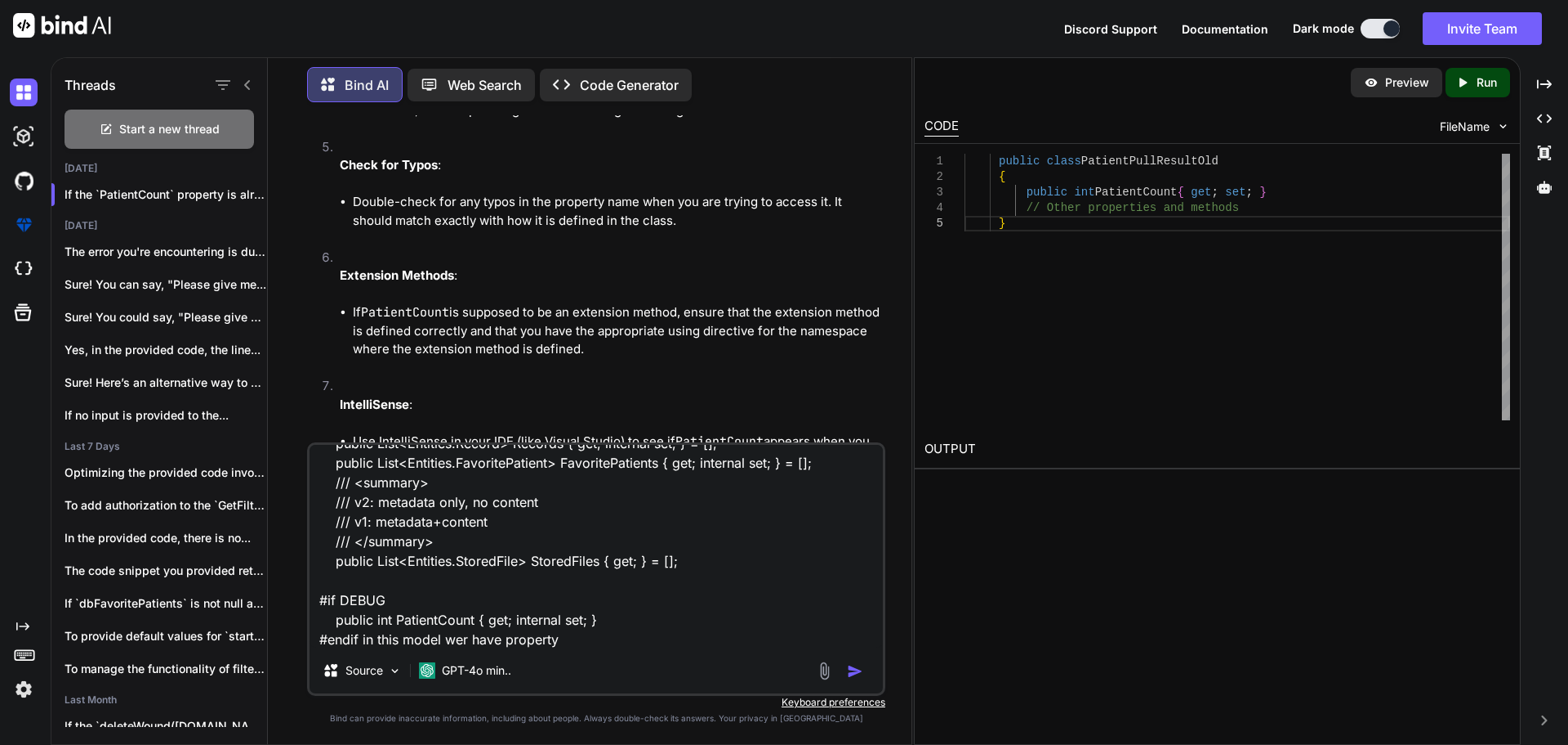
type textarea "public class PatientPullResult { public List<Entities.Patient> Patients { get; …"
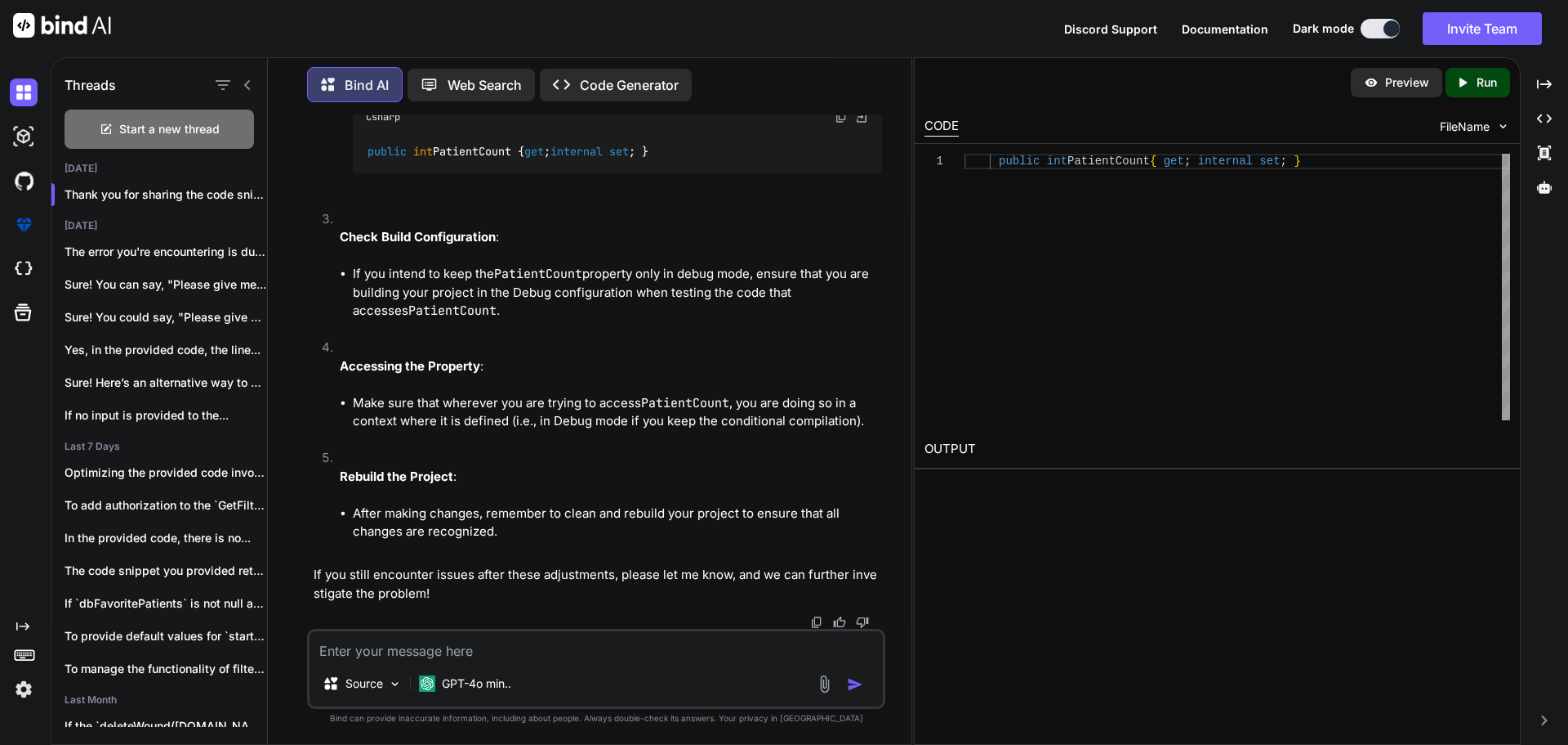
scroll to position [3288, 0]
click at [347, 648] on textarea at bounding box center [597, 645] width 573 height 29
type textarea "so provide me updated property"
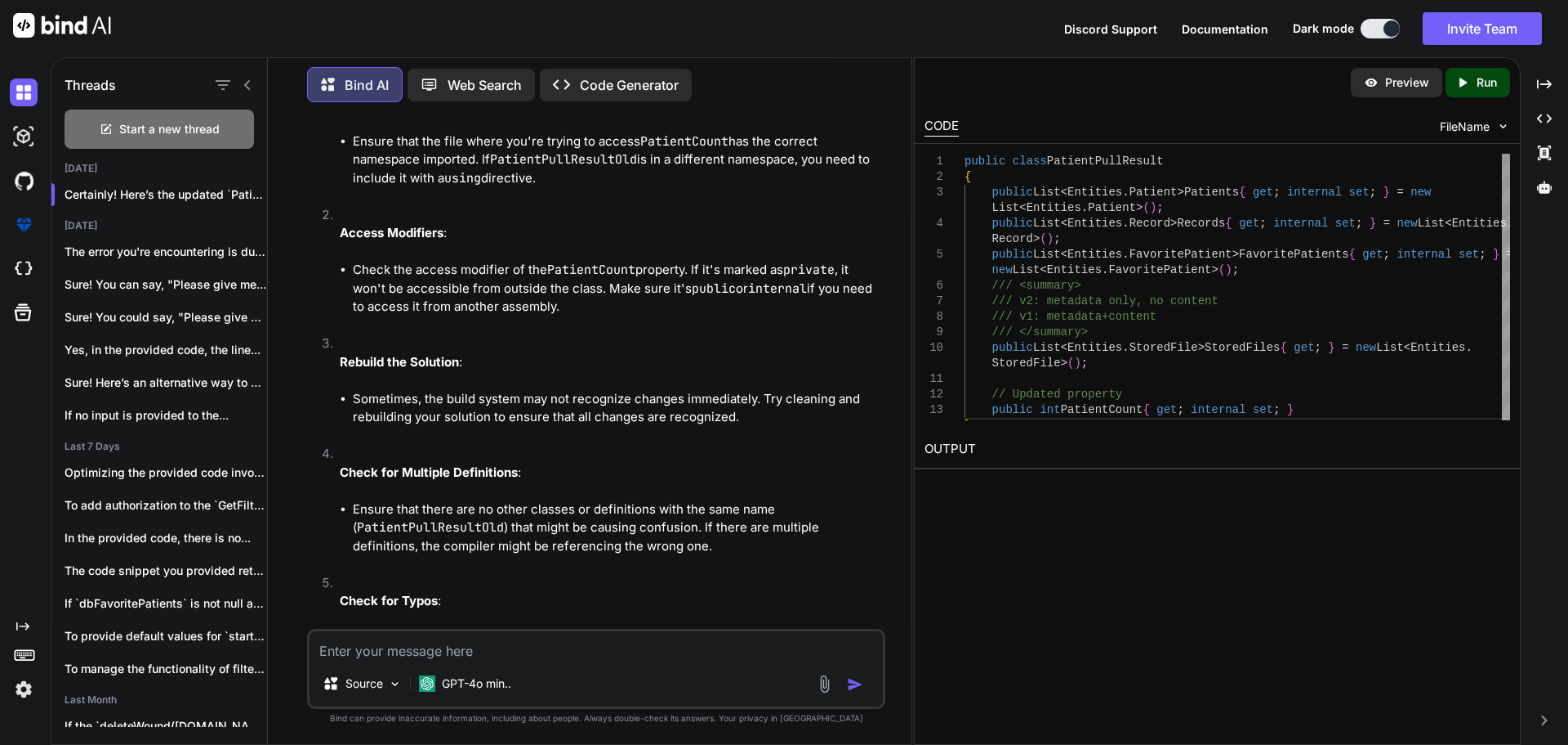
scroll to position [1574, 0]
